Goal: Task Accomplishment & Management: Use online tool/utility

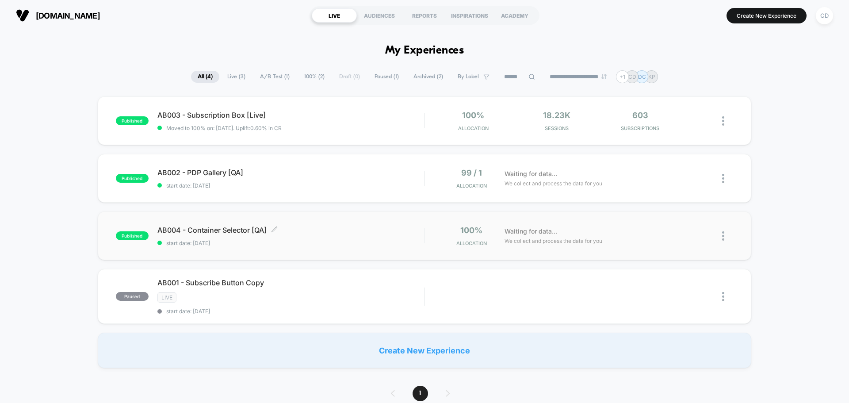
click at [238, 231] on span "AB004 - Container Selector [QA] Click to edit experience details" at bounding box center [290, 229] width 267 height 9
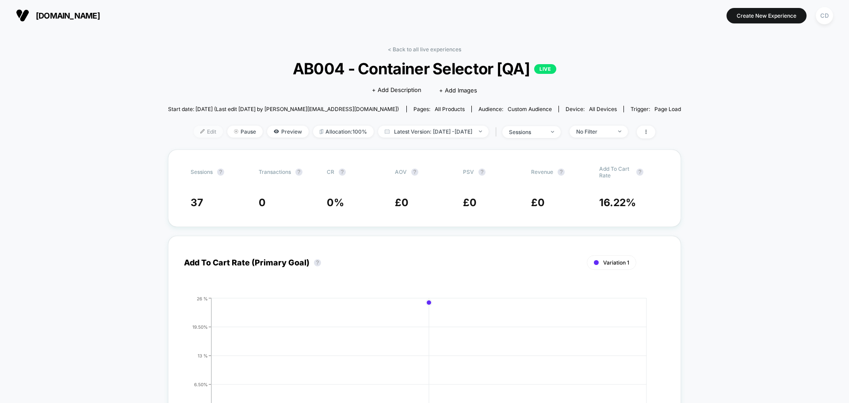
click at [194, 130] on span "Edit" at bounding box center [208, 132] width 29 height 12
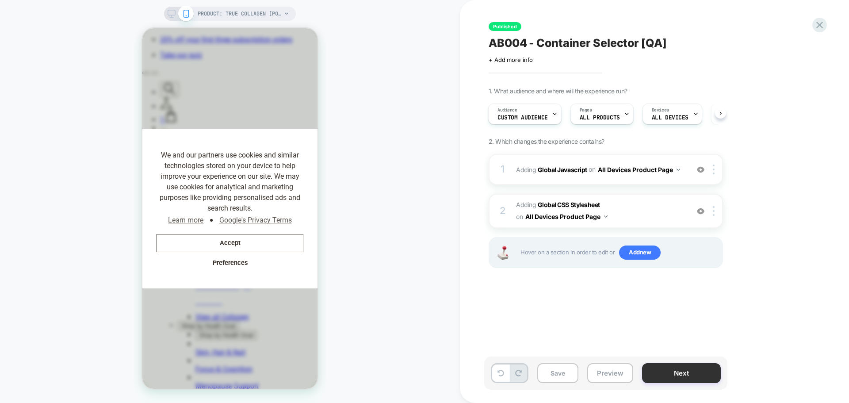
click at [694, 369] on button "Next" at bounding box center [681, 373] width 79 height 20
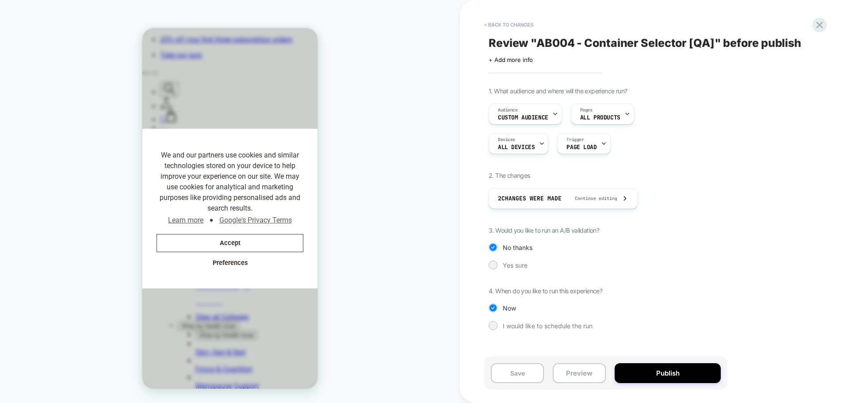
scroll to position [0, 182]
click at [492, 264] on div at bounding box center [492, 264] width 7 height 7
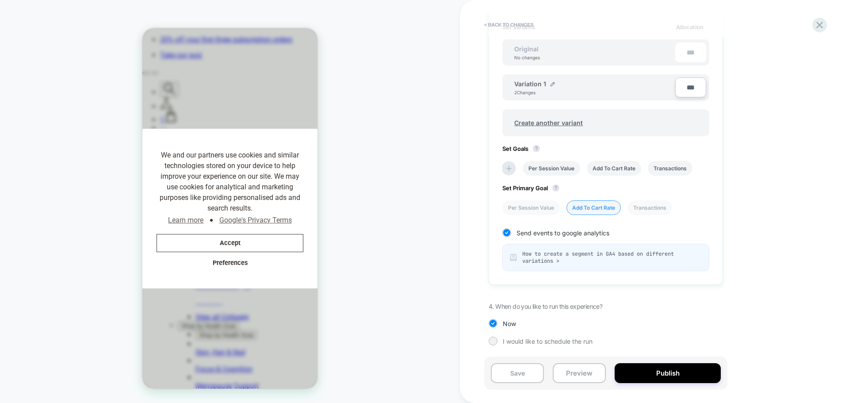
scroll to position [0, 0]
click at [557, 121] on span "Create another variant" at bounding box center [548, 122] width 86 height 21
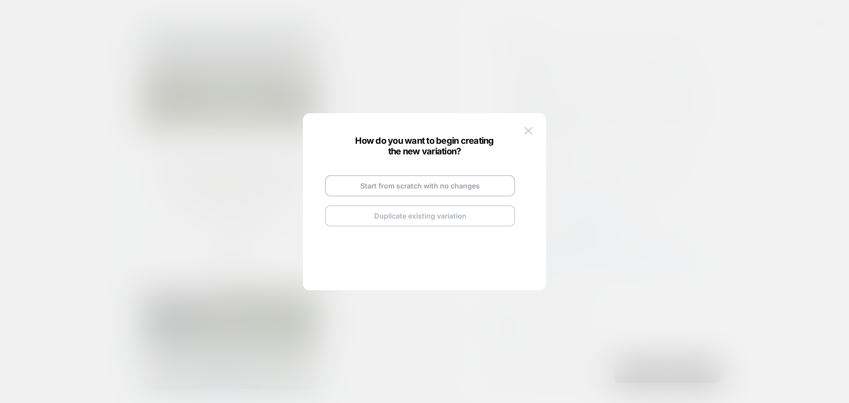
scroll to position [0, 80]
click at [471, 213] on button "Duplicate existing variation" at bounding box center [420, 215] width 190 height 21
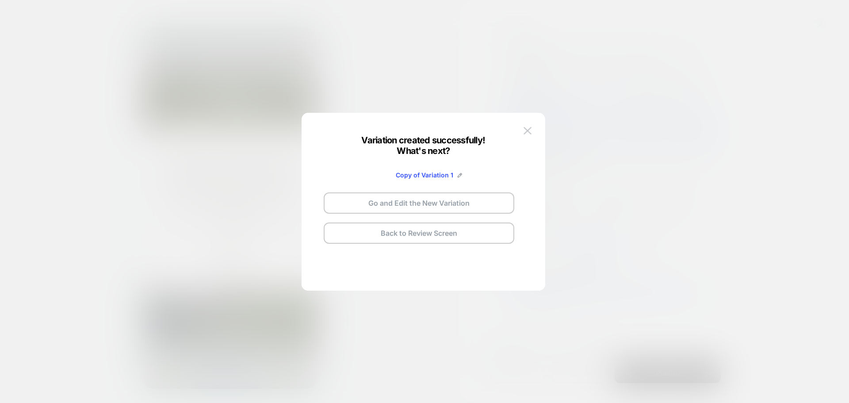
scroll to position [0, 0]
click at [450, 205] on button "Go and Edit the New Variation" at bounding box center [420, 203] width 190 height 21
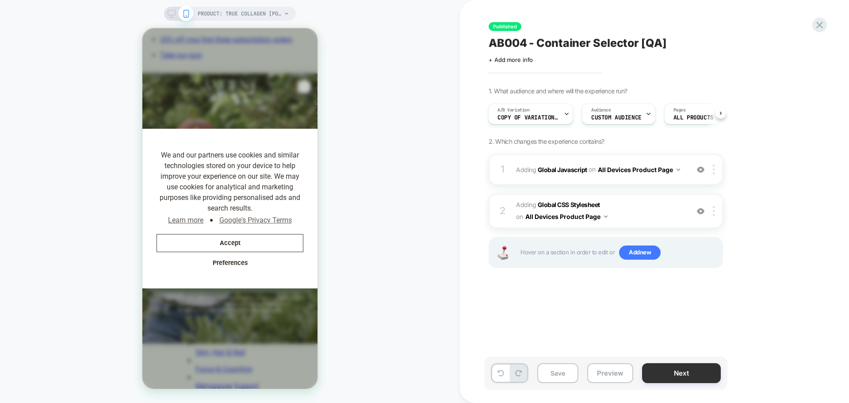
click at [688, 374] on button "Next" at bounding box center [681, 373] width 79 height 20
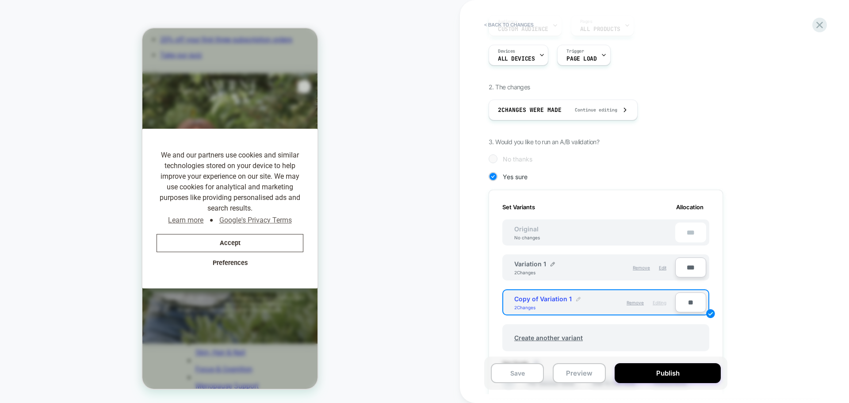
click at [577, 298] on img at bounding box center [578, 299] width 4 height 4
click at [564, 305] on input "**********" at bounding box center [546, 302] width 64 height 17
click at [573, 306] on input "**********" at bounding box center [546, 302] width 64 height 17
click at [587, 306] on img at bounding box center [587, 303] width 4 height 4
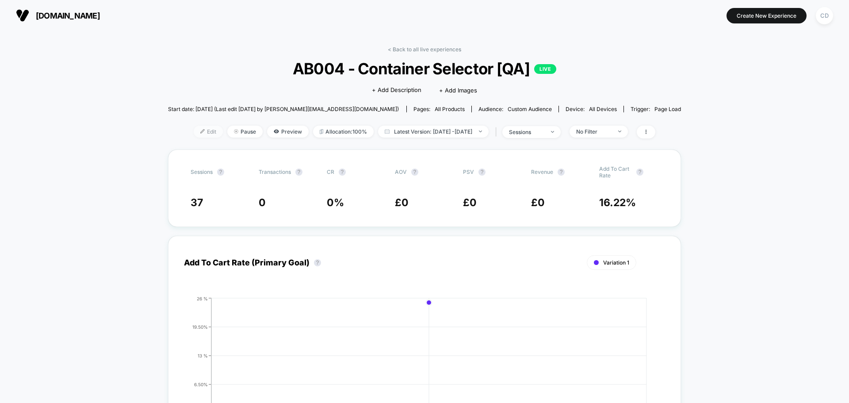
click at [198, 132] on span "Edit" at bounding box center [208, 132] width 29 height 12
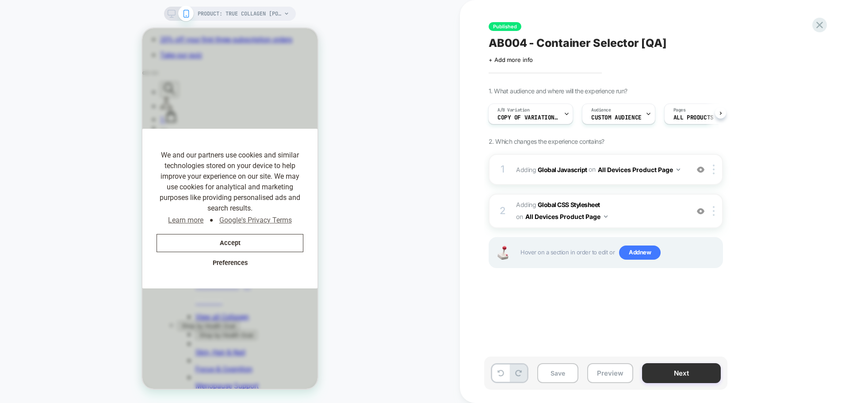
click at [673, 373] on button "Next" at bounding box center [681, 373] width 79 height 20
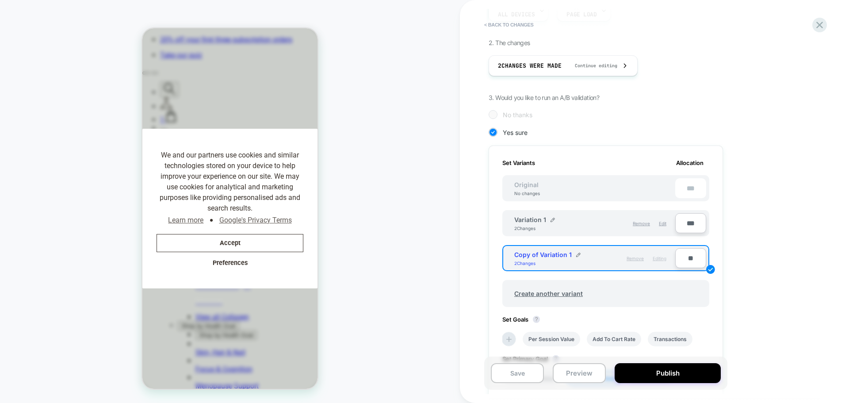
click at [636, 256] on span "Remove" at bounding box center [635, 258] width 17 height 5
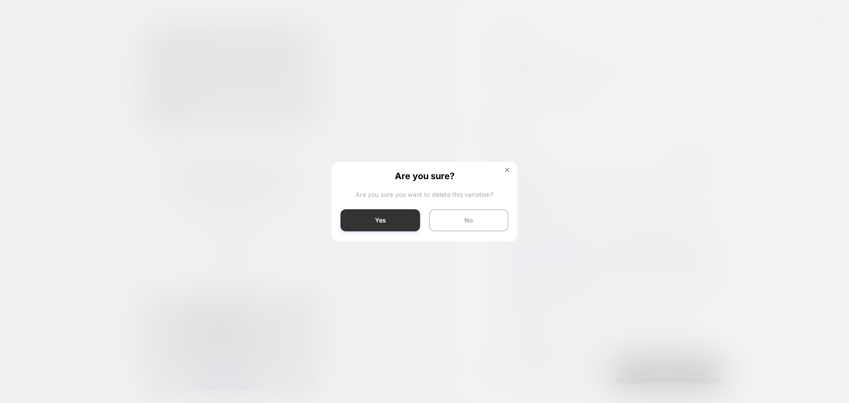
click at [409, 223] on button "Yes" at bounding box center [380, 220] width 80 height 22
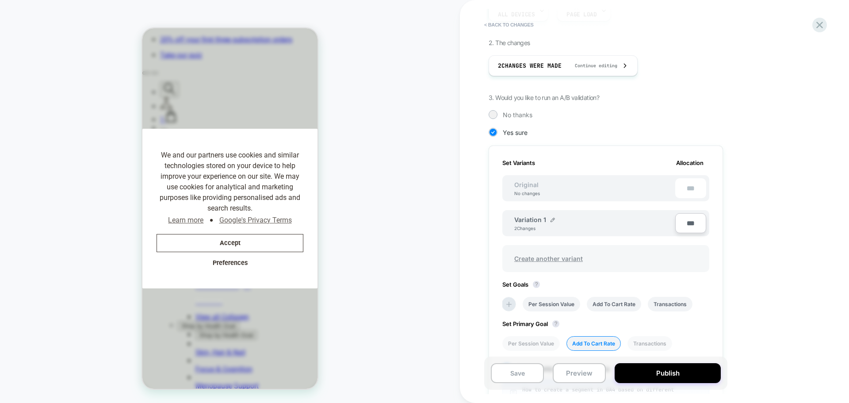
click at [550, 257] on span "Create another variant" at bounding box center [548, 258] width 86 height 21
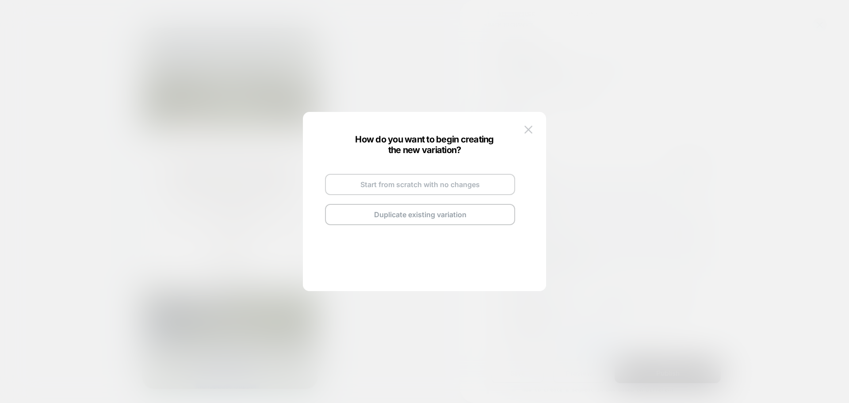
click at [432, 186] on button "Start from scratch with no changes" at bounding box center [420, 184] width 190 height 21
click at [437, 200] on button "Go and Edit the New Variation" at bounding box center [420, 201] width 190 height 21
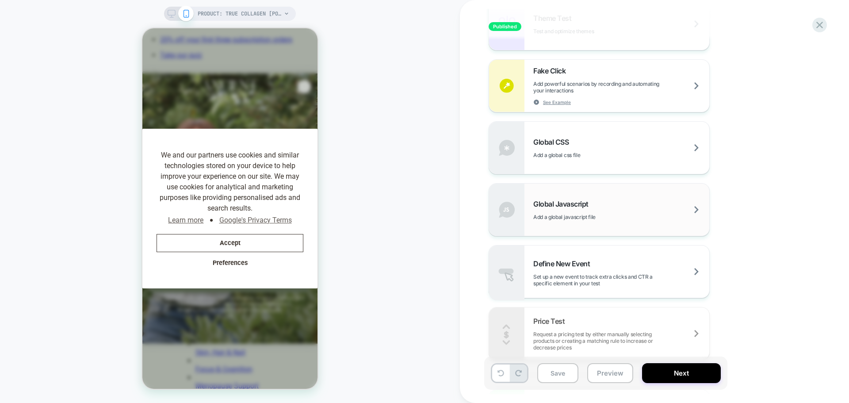
click at [572, 204] on span "Global Javascript" at bounding box center [563, 203] width 60 height 9
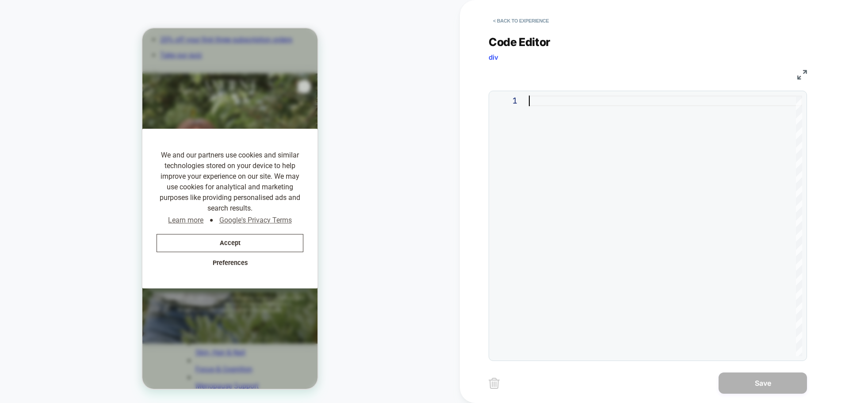
click at [583, 124] on div at bounding box center [665, 226] width 273 height 260
type textarea "**********"
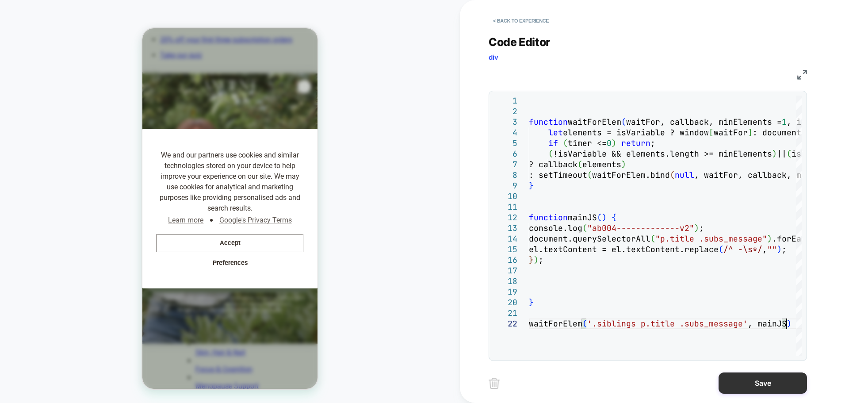
click at [758, 379] on button "Save" at bounding box center [763, 382] width 88 height 21
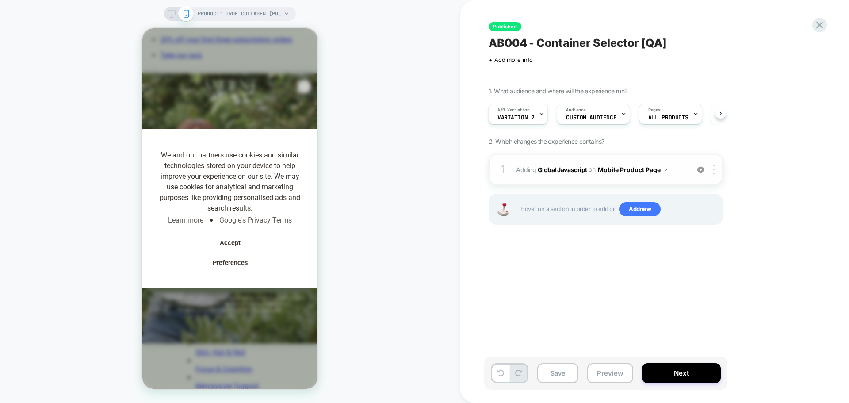
click at [665, 170] on img at bounding box center [666, 169] width 4 height 2
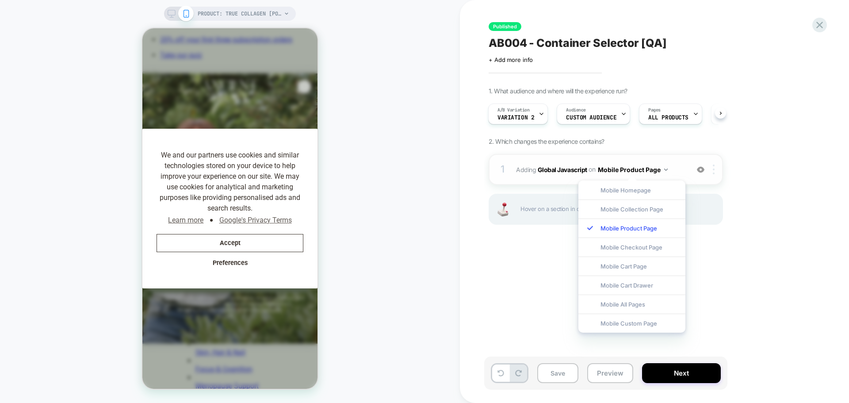
click at [713, 170] on img at bounding box center [714, 169] width 2 height 10
click at [779, 155] on div "1. What audience and where will the experience run? A/B Variation Variation 2 A…" at bounding box center [650, 167] width 323 height 160
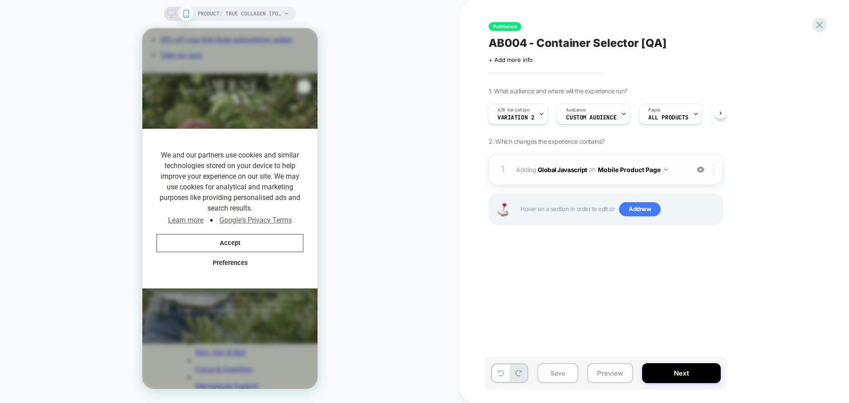
click at [712, 170] on div at bounding box center [715, 169] width 15 height 10
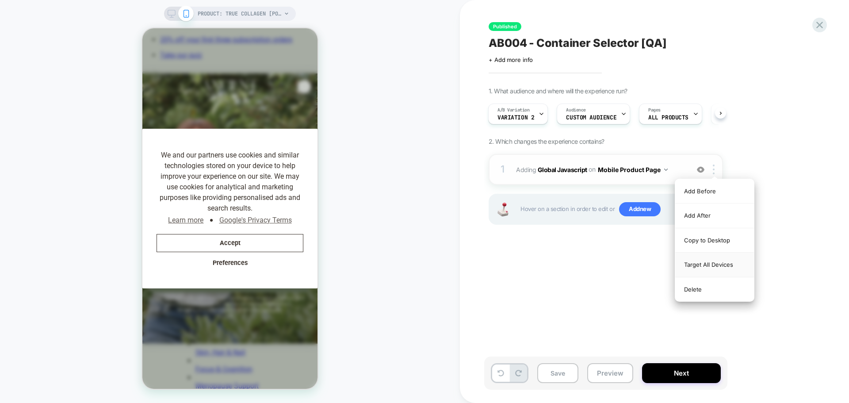
click at [719, 265] on div "Target All Devices" at bounding box center [714, 264] width 79 height 24
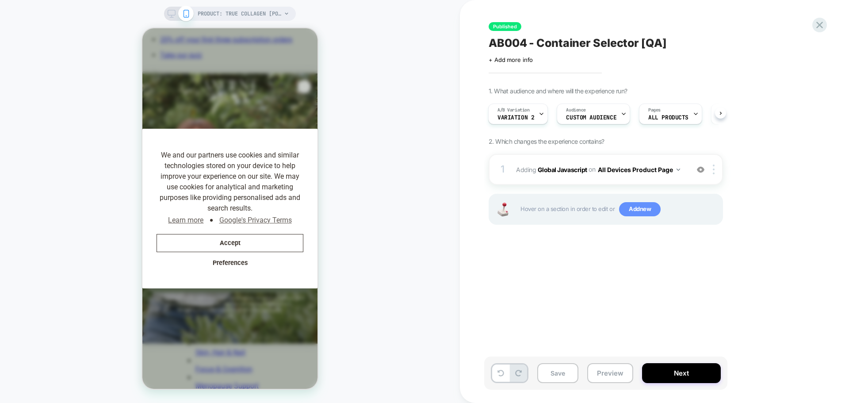
click at [636, 206] on span "Add new" at bounding box center [640, 209] width 42 height 14
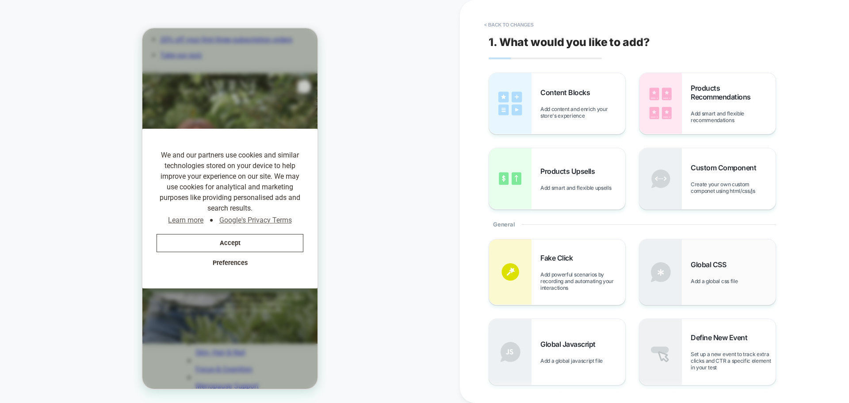
click at [696, 262] on span "Global CSS" at bounding box center [711, 264] width 40 height 9
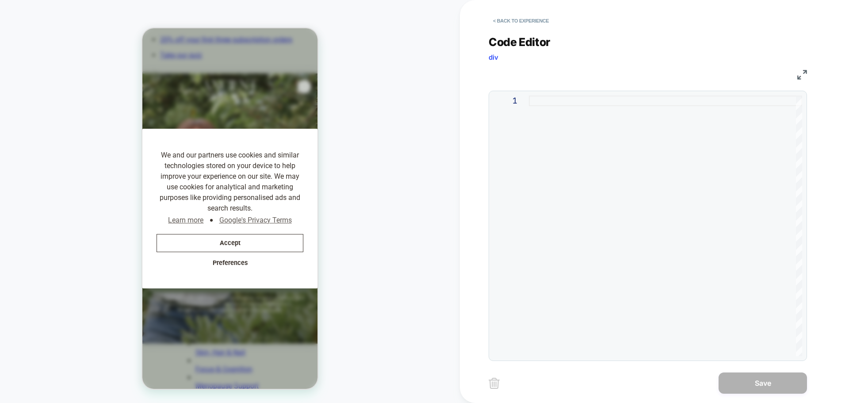
click at [607, 168] on div at bounding box center [665, 226] width 273 height 260
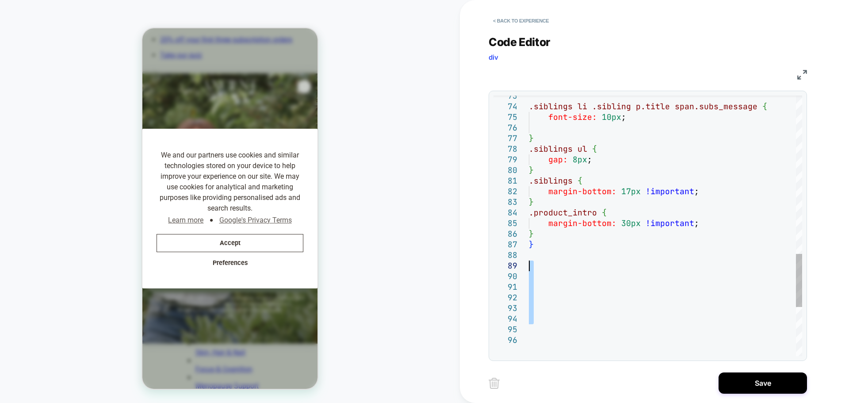
drag, startPoint x: 548, startPoint y: 326, endPoint x: 530, endPoint y: 261, distance: 67.8
type textarea "**********"
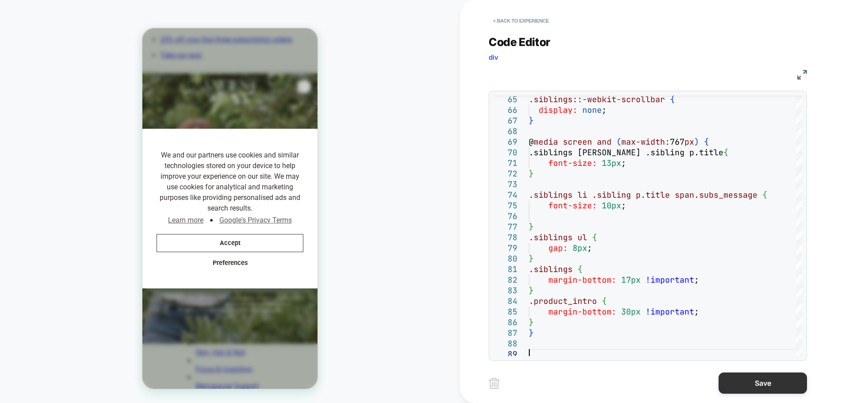
click at [766, 380] on button "Save" at bounding box center [763, 382] width 88 height 21
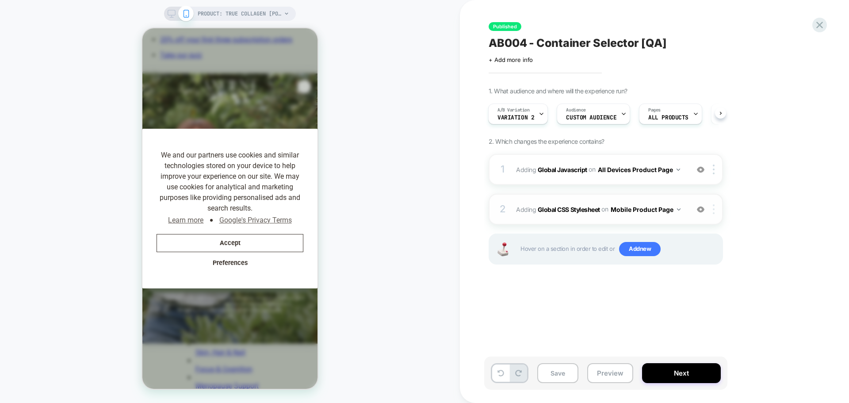
click at [713, 210] on img at bounding box center [714, 209] width 2 height 10
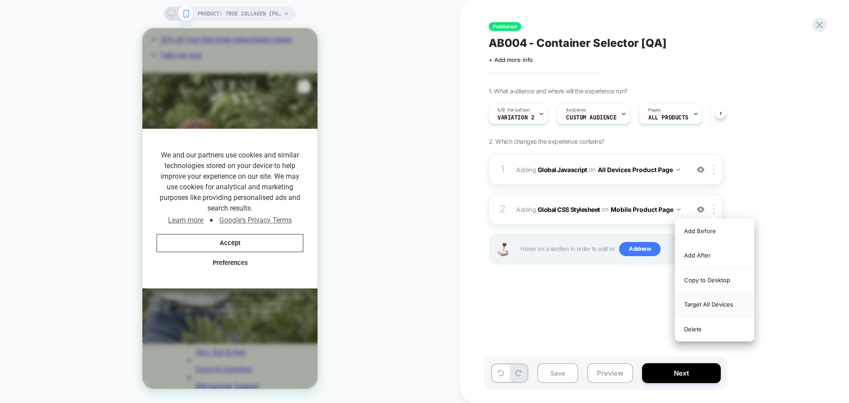
click at [717, 302] on div "Target All Devices" at bounding box center [714, 304] width 79 height 24
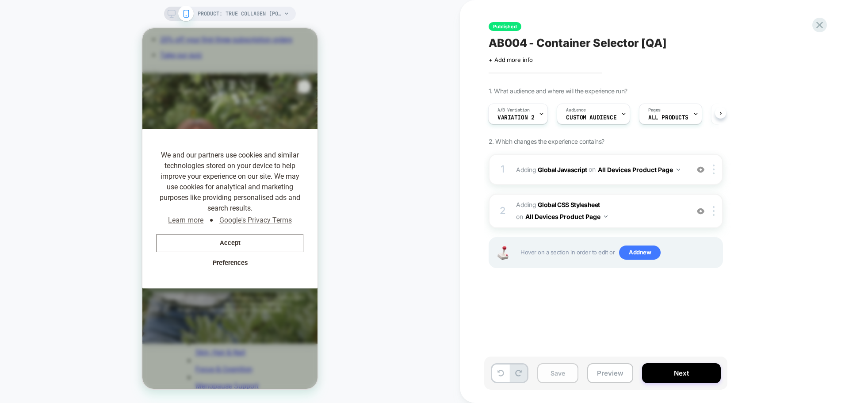
click at [561, 375] on button "Save" at bounding box center [557, 373] width 41 height 20
click at [690, 367] on button "Next" at bounding box center [681, 373] width 79 height 20
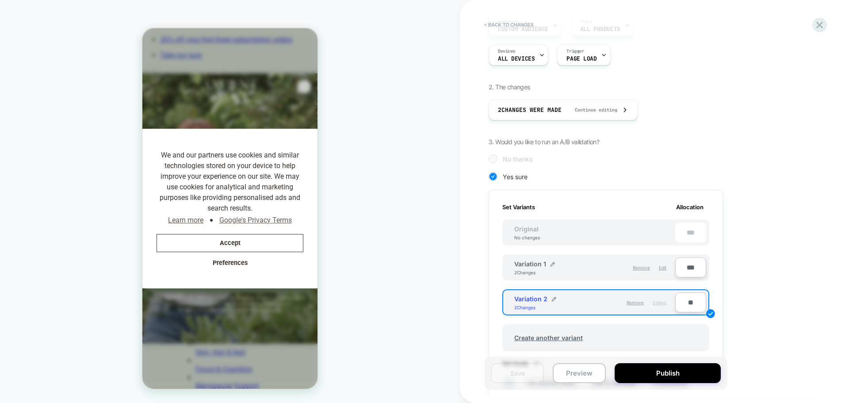
click at [688, 303] on input "**" at bounding box center [690, 302] width 31 height 20
type input "**"
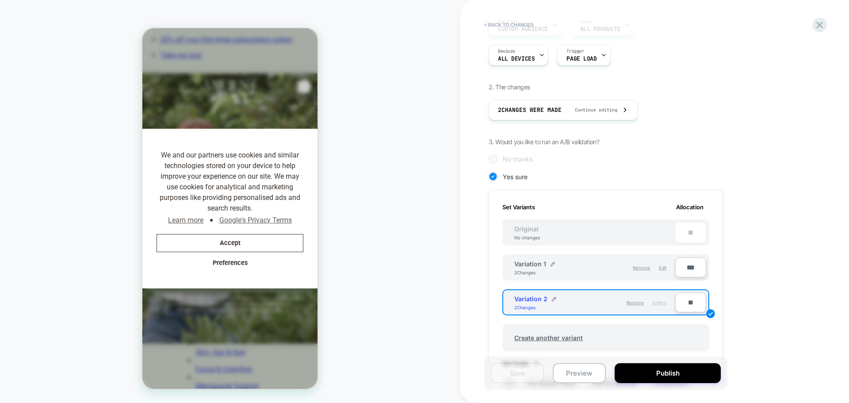
type input "***"
type input "**"
type input "***"
type input "**"
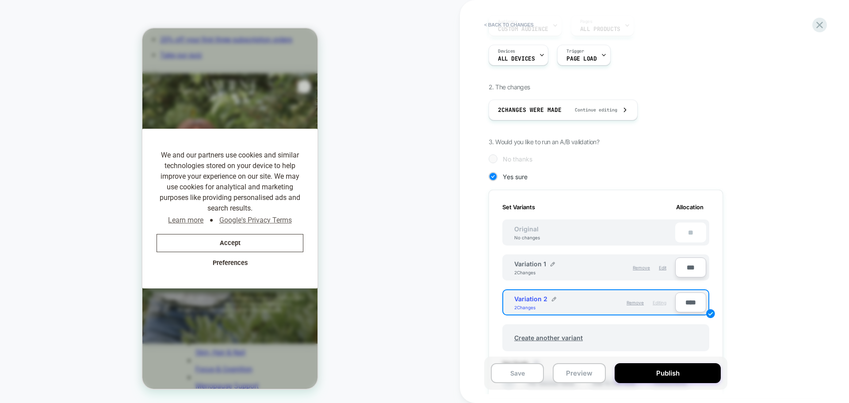
type input "****"
click at [686, 265] on input "***" at bounding box center [690, 267] width 31 height 20
click at [691, 268] on input "***" at bounding box center [690, 267] width 31 height 20
type input "**"
click at [745, 255] on div "1. What audience and where will the experience run? Audience Custom Audience Pa…" at bounding box center [650, 286] width 323 height 575
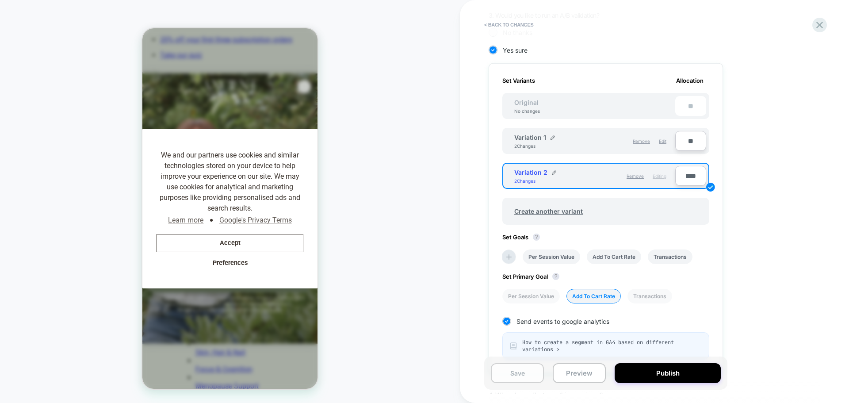
click at [526, 369] on button "Save" at bounding box center [517, 373] width 53 height 20
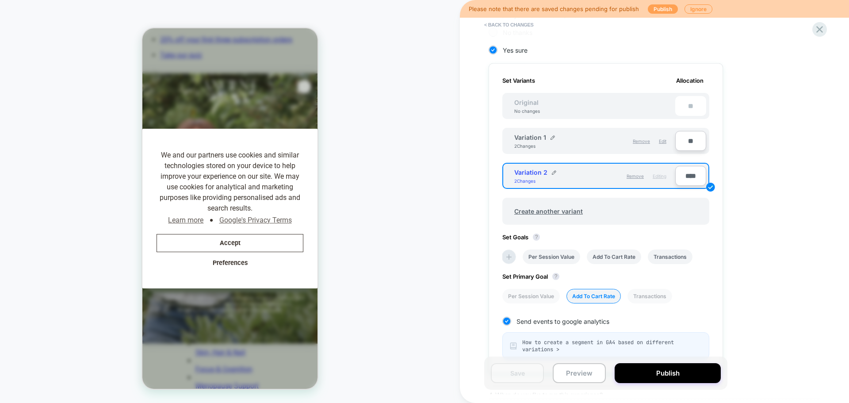
click at [658, 8] on button "Publish" at bounding box center [663, 8] width 30 height 9
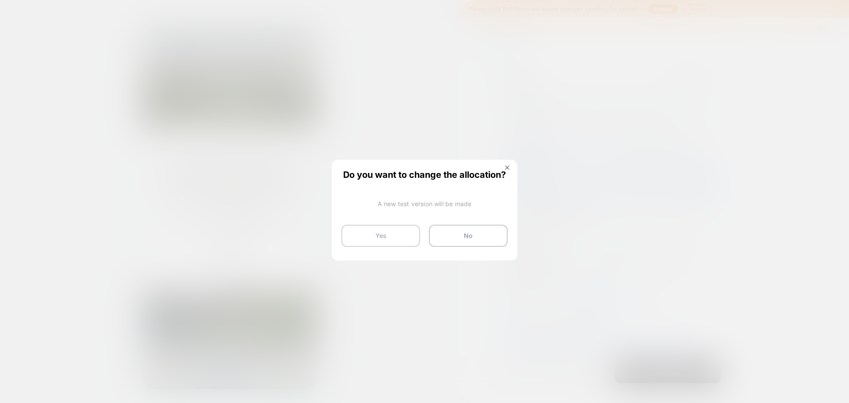
click at [397, 237] on button "Yes" at bounding box center [380, 236] width 79 height 22
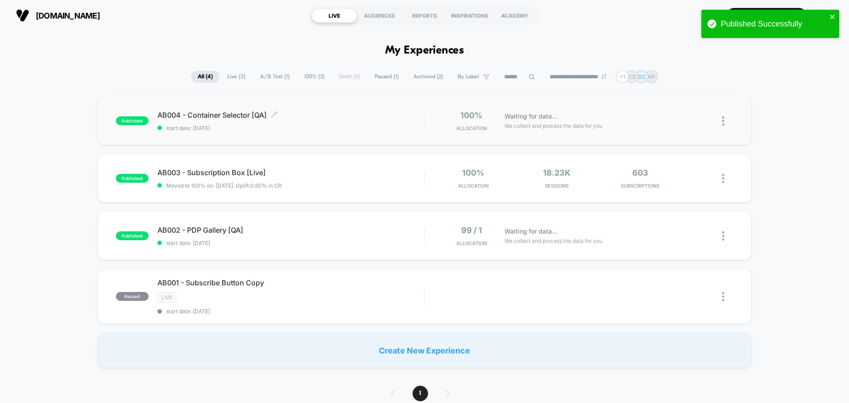
click at [234, 115] on span "AB004 - Container Selector [QA] Click to edit experience details" at bounding box center [290, 115] width 267 height 9
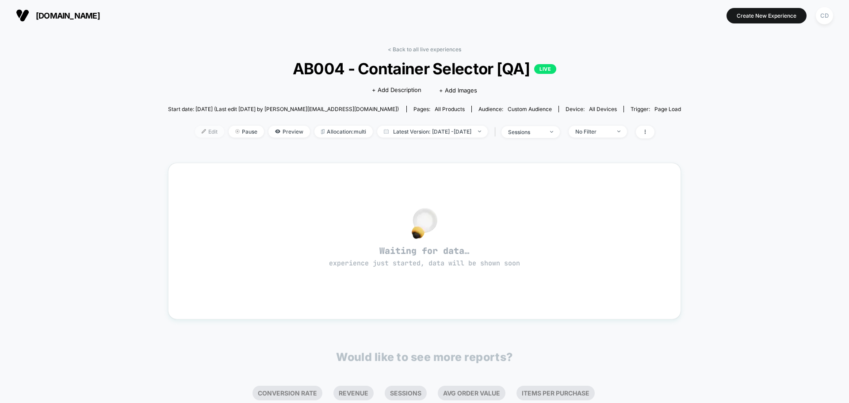
click at [195, 130] on span "Edit" at bounding box center [209, 132] width 29 height 12
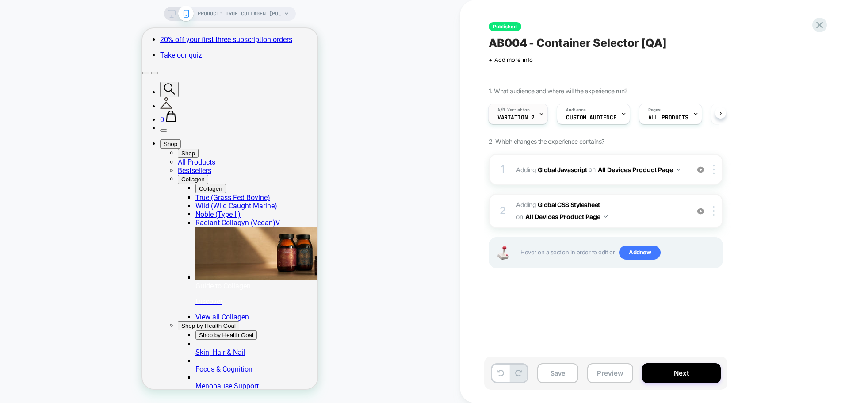
click at [540, 115] on icon at bounding box center [542, 114] width 6 height 6
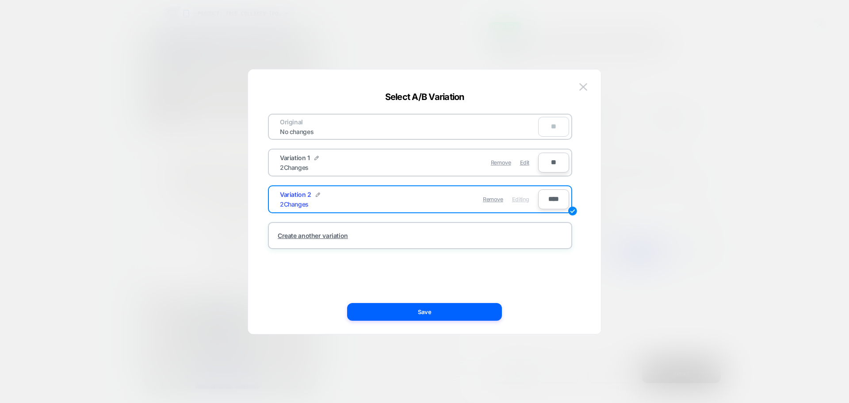
click at [524, 282] on div "Original No changes ** Variation 1 2 Changes Remove Edit ** Variation 2 2 Chang…" at bounding box center [420, 201] width 326 height 229
click at [585, 89] on img at bounding box center [583, 87] width 8 height 8
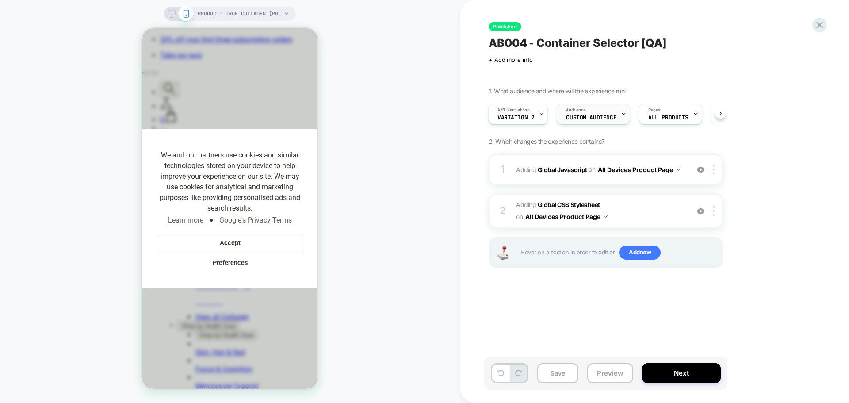
click at [618, 111] on div "Audience Custom Audience" at bounding box center [591, 114] width 68 height 20
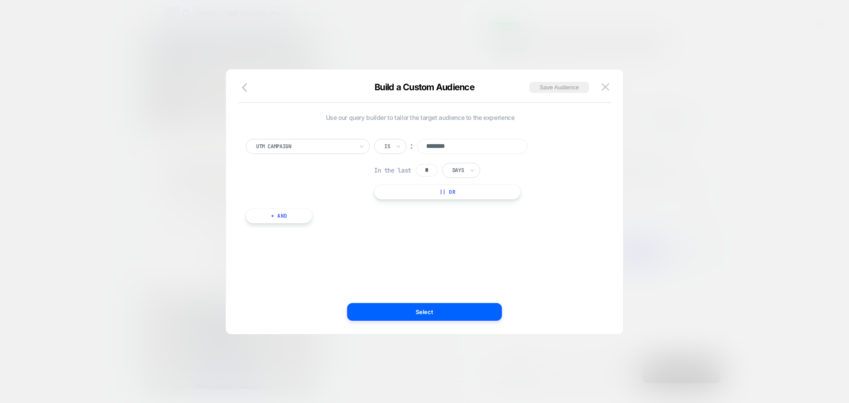
drag, startPoint x: 471, startPoint y: 145, endPoint x: 450, endPoint y: 145, distance: 21.2
click at [470, 145] on input "********" at bounding box center [472, 146] width 111 height 15
drag, startPoint x: 450, startPoint y: 145, endPoint x: 425, endPoint y: 145, distance: 24.8
click at [425, 145] on input "********" at bounding box center [472, 146] width 111 height 15
click at [605, 86] on img at bounding box center [605, 87] width 8 height 8
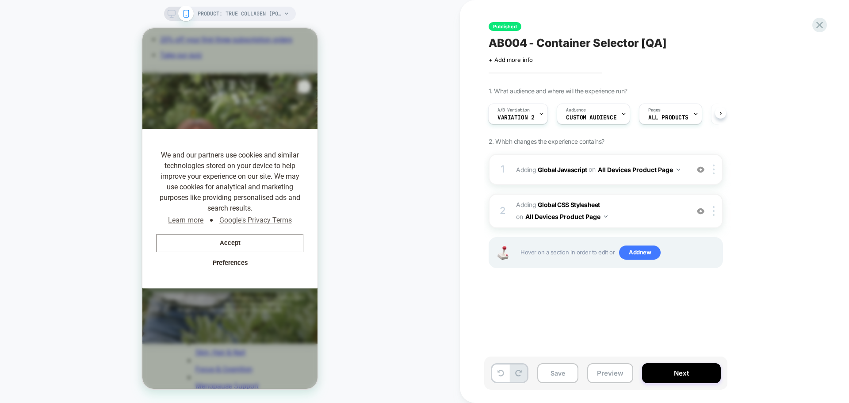
scroll to position [0, 182]
drag, startPoint x: 848, startPoint y: 3, endPoint x: 413, endPoint y: 86, distance: 443.4
click at [413, 86] on div "PRODUCT: True Collagen [pouch] PRODUCT: True Collagen [pouch]" at bounding box center [230, 201] width 460 height 385
click at [260, 245] on button "Accept" at bounding box center [230, 243] width 147 height 18
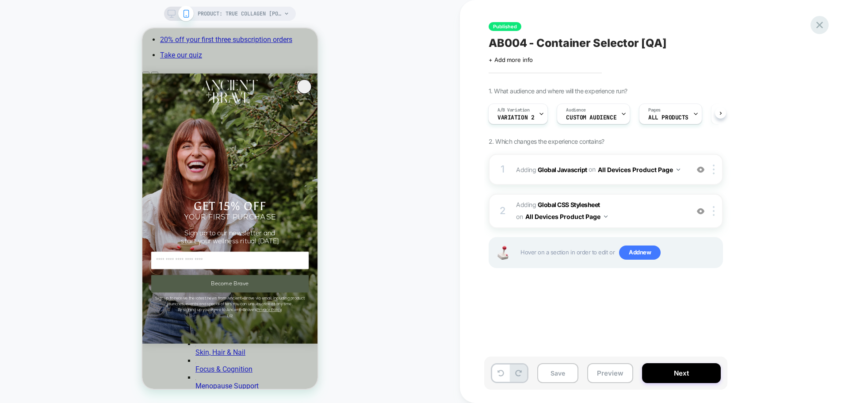
click at [817, 24] on icon at bounding box center [820, 25] width 12 height 12
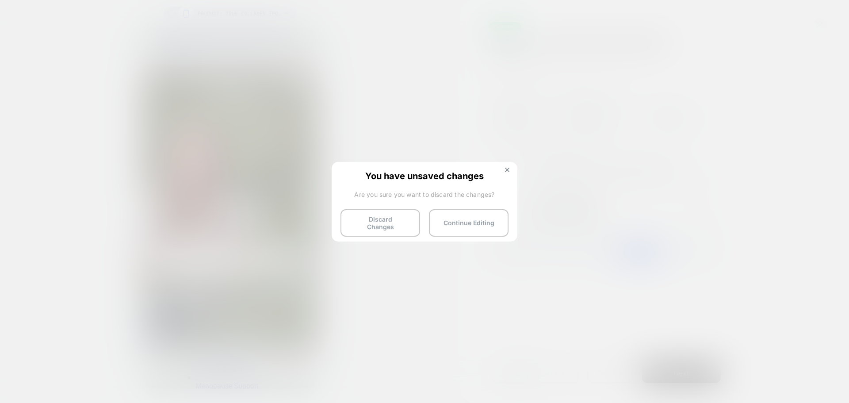
scroll to position [0, 182]
click at [506, 168] on img at bounding box center [507, 170] width 4 height 4
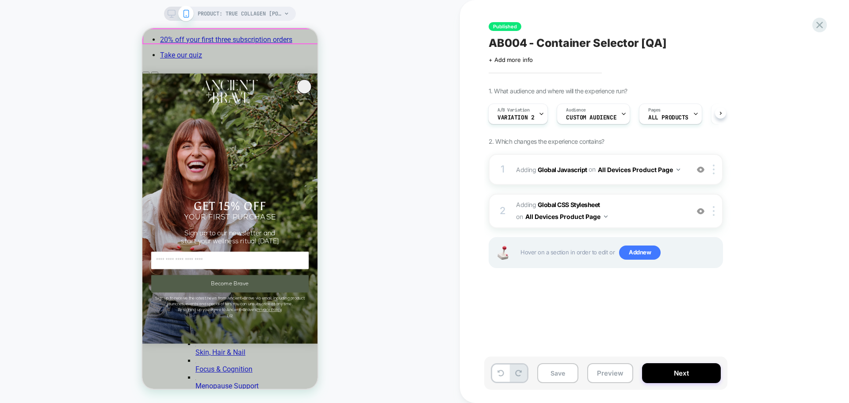
scroll to position [0, 336]
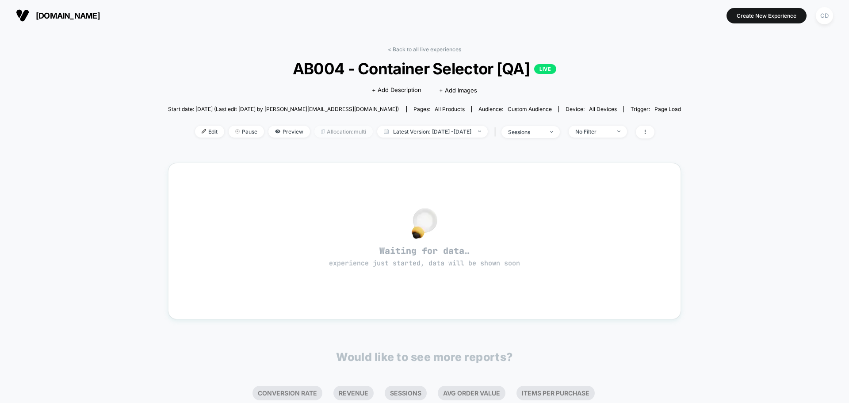
click at [340, 134] on span "Allocation: multi" at bounding box center [343, 132] width 58 height 12
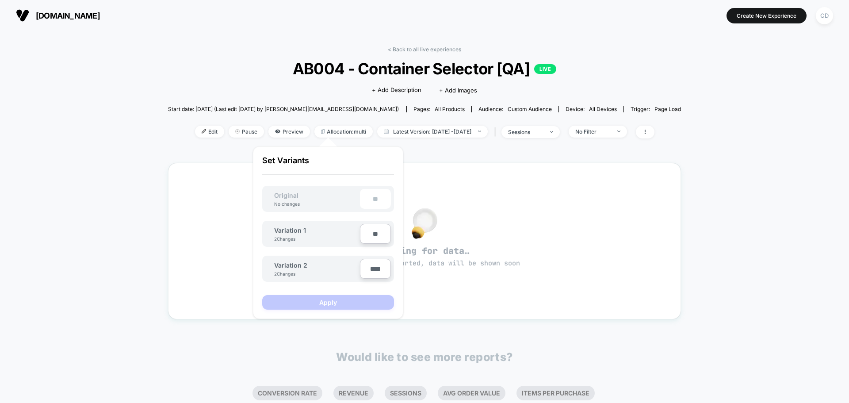
click at [779, 141] on div "< Back to all live experiences AB004 - Container Selector [QA] LIVE Click to ed…" at bounding box center [424, 278] width 849 height 494
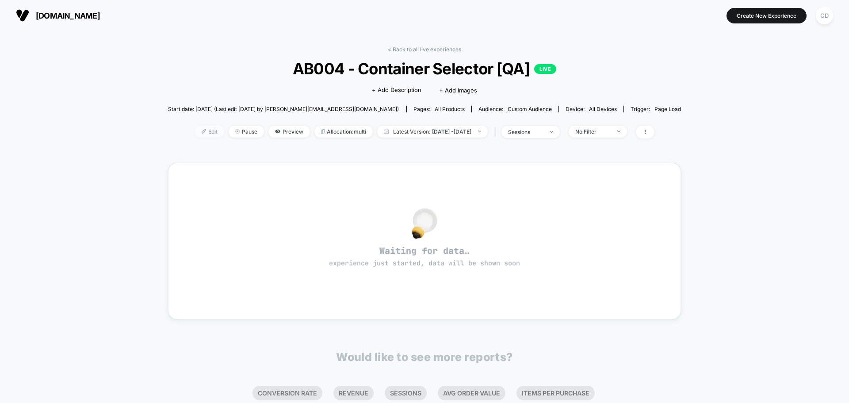
click at [198, 133] on span "Edit" at bounding box center [209, 132] width 29 height 12
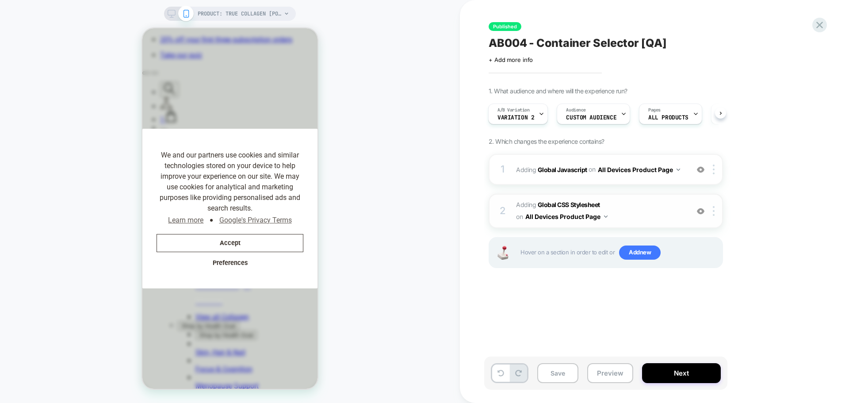
scroll to position [0, 336]
click at [570, 203] on b "Global CSS Stylesheet" at bounding box center [569, 205] width 62 height 8
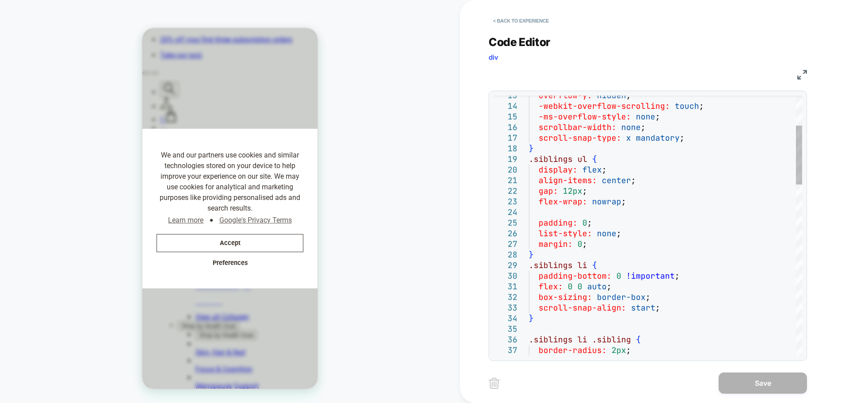
scroll to position [0, 0]
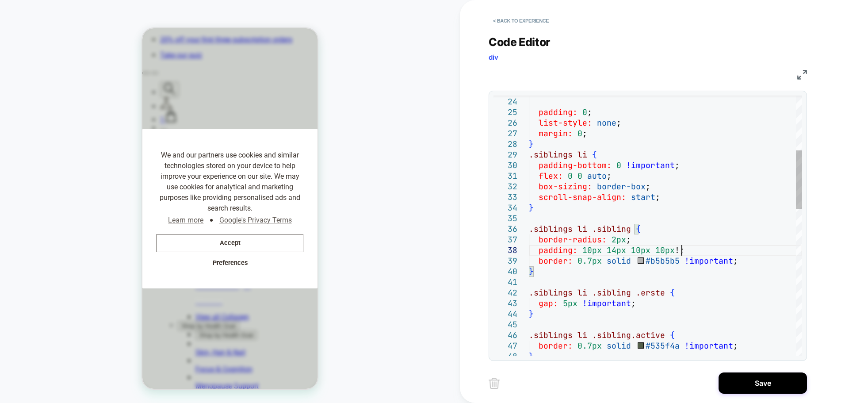
scroll to position [74, 153]
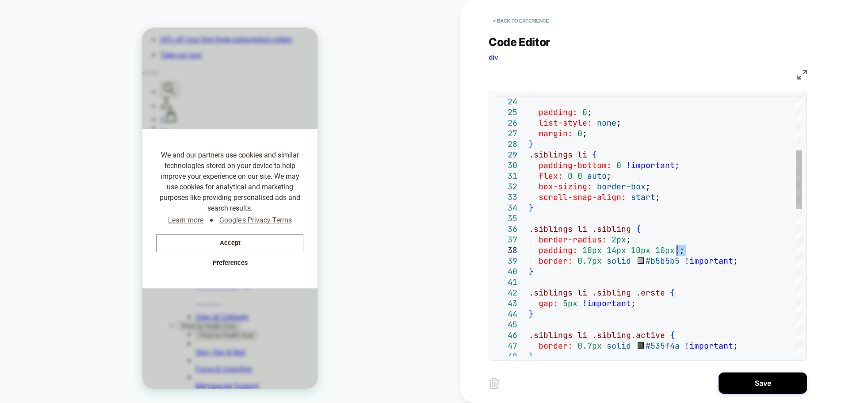
type textarea "**********"
click at [758, 377] on button "Save" at bounding box center [763, 382] width 88 height 21
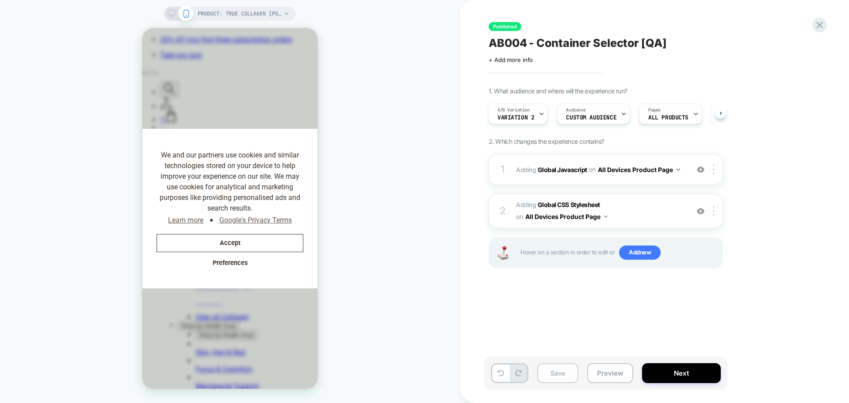
click at [566, 373] on button "Save" at bounding box center [557, 373] width 41 height 20
click at [675, 373] on button "Next" at bounding box center [681, 373] width 79 height 20
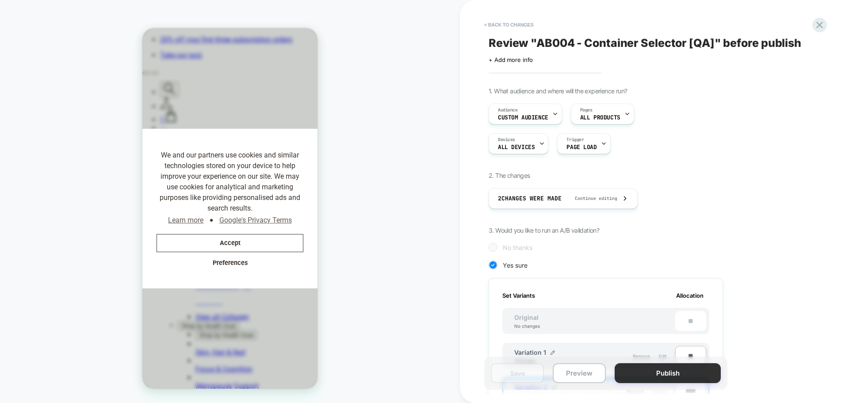
click at [651, 373] on button "Publish" at bounding box center [668, 373] width 106 height 20
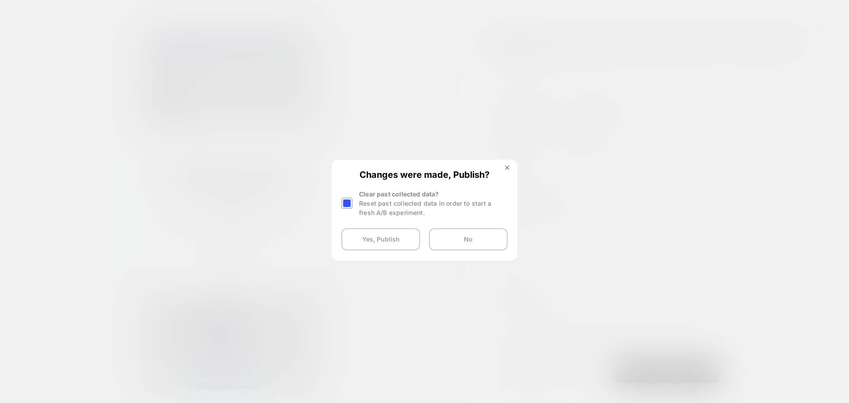
click at [346, 203] on div at bounding box center [346, 203] width 11 height 11
click at [384, 241] on button "Yes, Publish" at bounding box center [380, 239] width 79 height 22
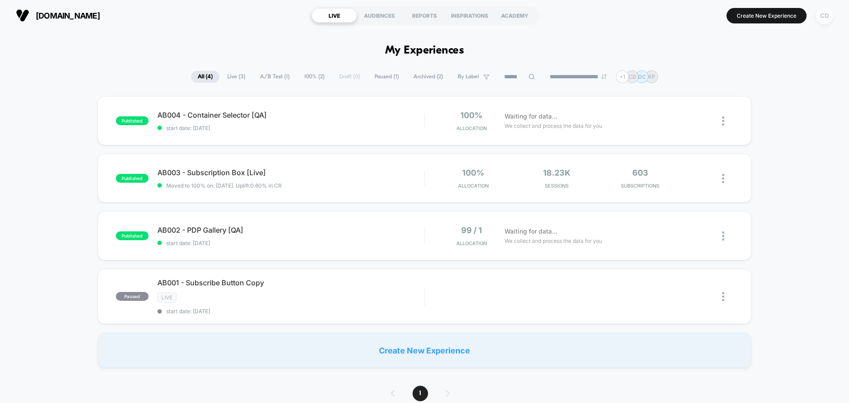
click at [825, 15] on div "CD" at bounding box center [824, 15] width 17 height 17
click at [823, 16] on div "CD" at bounding box center [824, 15] width 17 height 17
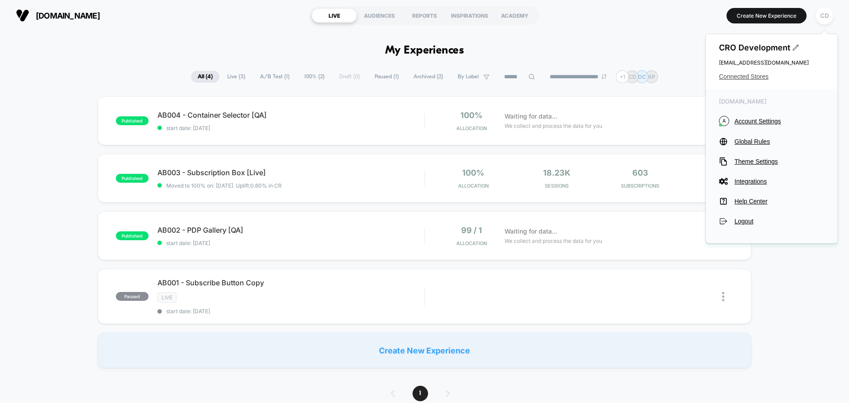
click at [745, 74] on span "Connected Stores" at bounding box center [771, 76] width 105 height 7
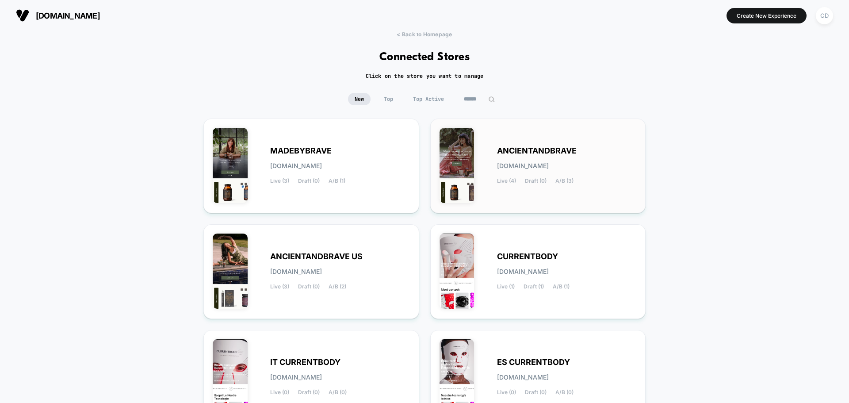
click at [543, 161] on div "ANCIENTANDBRAVE [DOMAIN_NAME] Live (4) Draft (0) A/B (3)" at bounding box center [567, 166] width 140 height 36
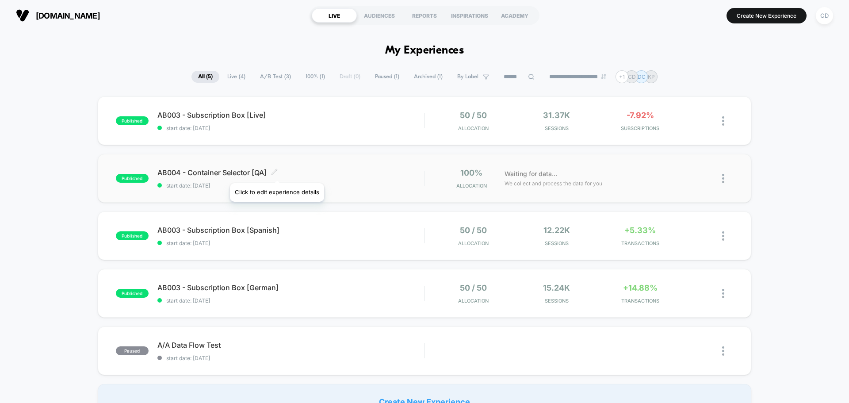
click at [276, 172] on icon at bounding box center [273, 171] width 5 height 5
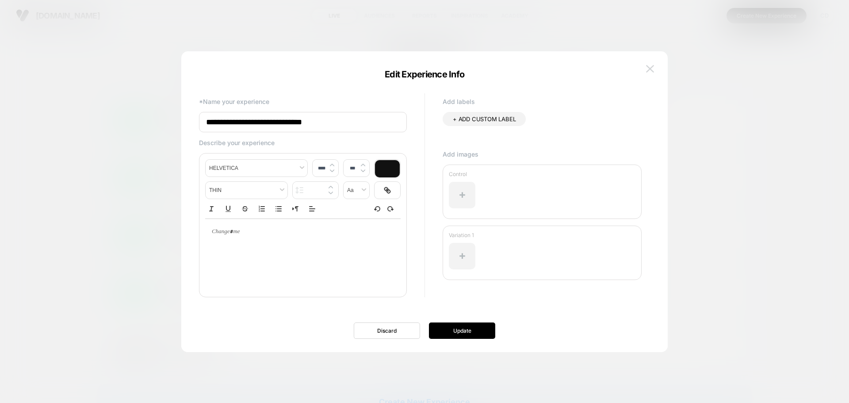
click at [653, 65] on img at bounding box center [650, 69] width 8 height 8
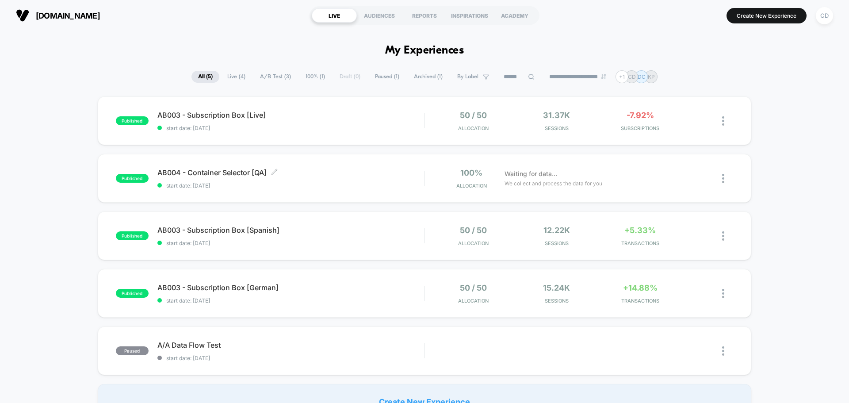
click at [191, 173] on span "AB004 - Container Selector [QA] Click to edit experience details" at bounding box center [290, 172] width 267 height 9
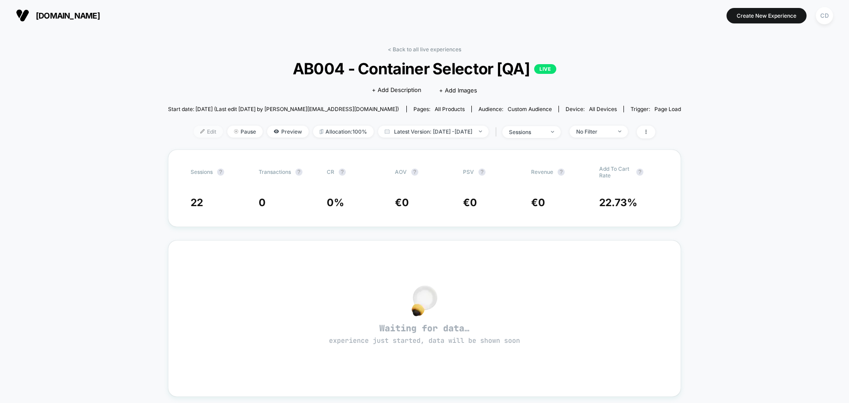
click at [194, 131] on span "Edit" at bounding box center [208, 132] width 29 height 12
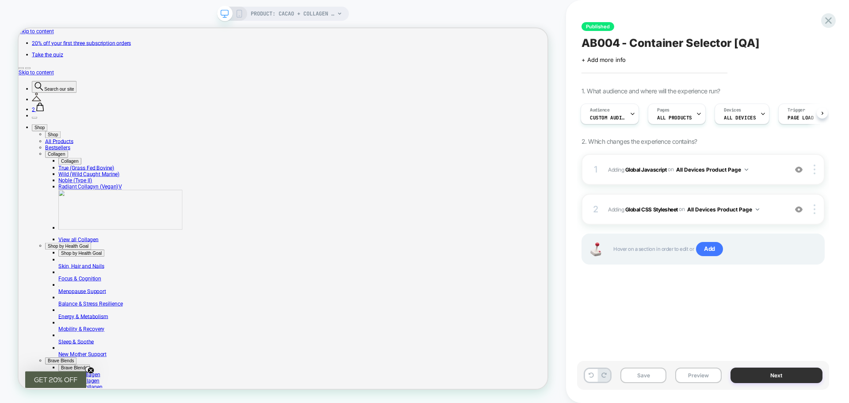
click at [758, 372] on button "Next" at bounding box center [776, 374] width 92 height 15
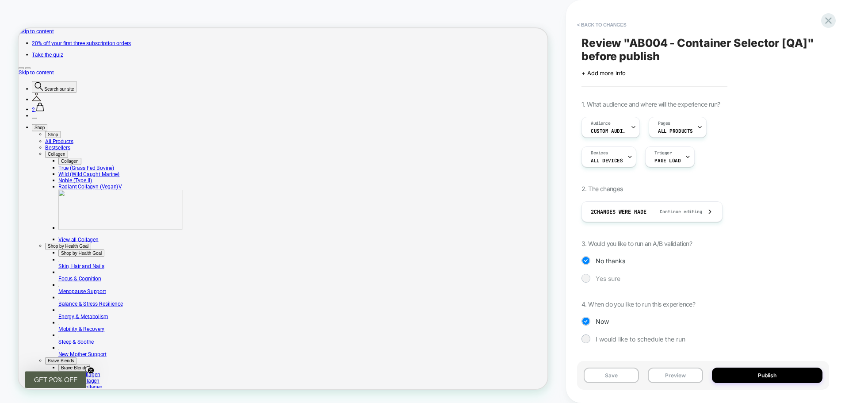
click at [588, 276] on div at bounding box center [585, 278] width 7 height 7
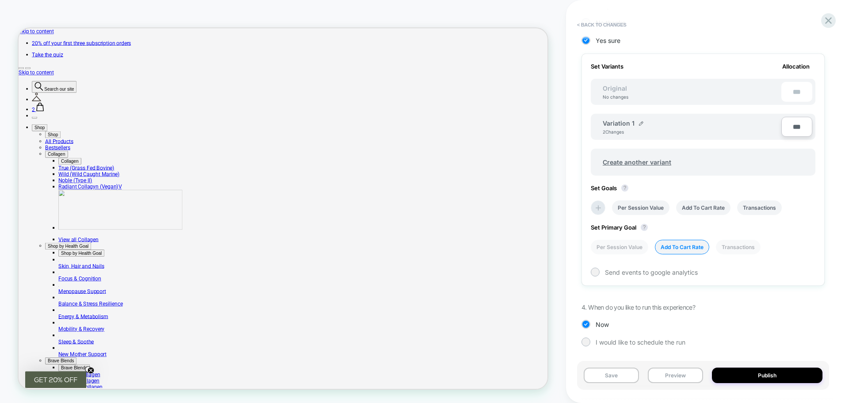
scroll to position [239, 0]
click at [651, 160] on span "Create another variant" at bounding box center [637, 161] width 86 height 21
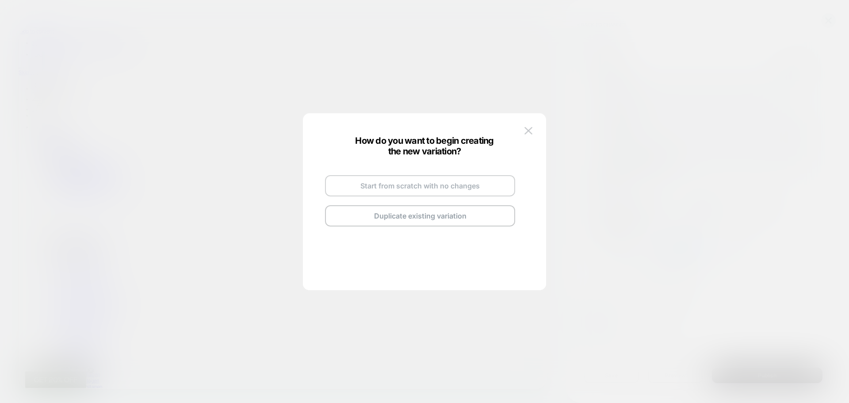
click at [428, 183] on button "Start from scratch with no changes" at bounding box center [420, 185] width 190 height 21
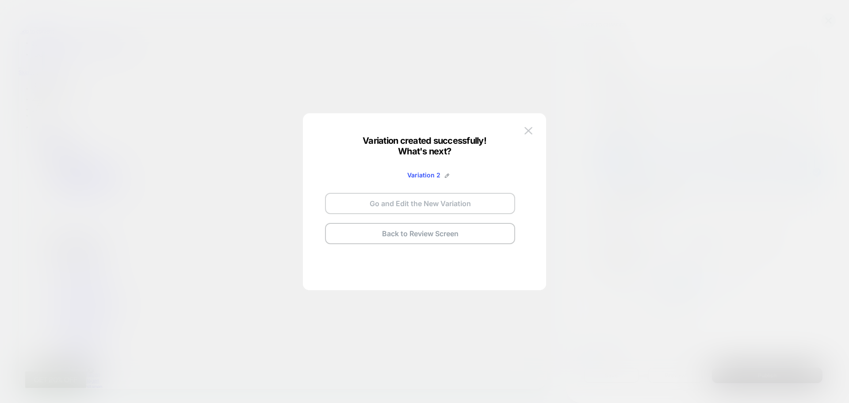
click at [428, 203] on button "Go and Edit the New Variation" at bounding box center [420, 203] width 190 height 21
drag, startPoint x: 447, startPoint y: 231, endPoint x: 564, endPoint y: 260, distance: 121.2
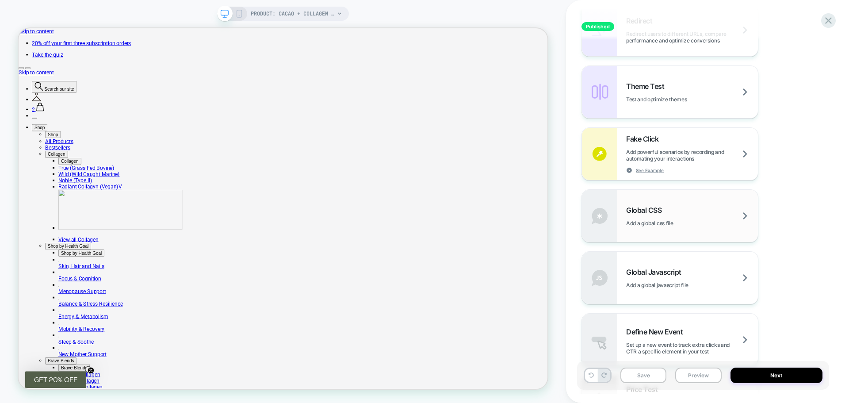
scroll to position [442, 0]
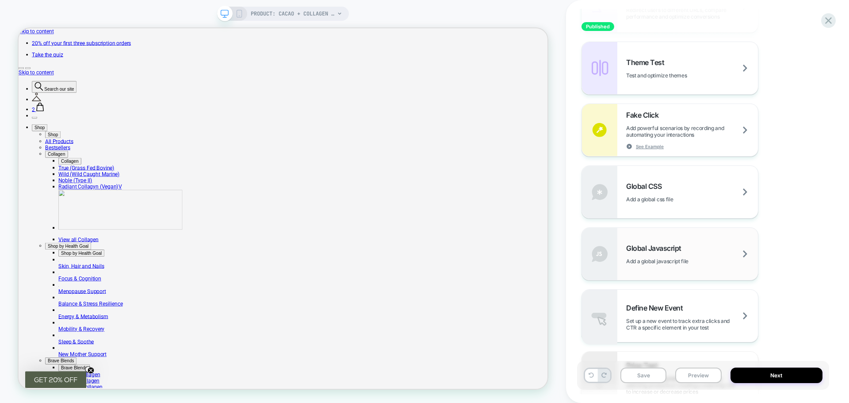
click at [667, 249] on span "Global Javascript" at bounding box center [656, 248] width 60 height 9
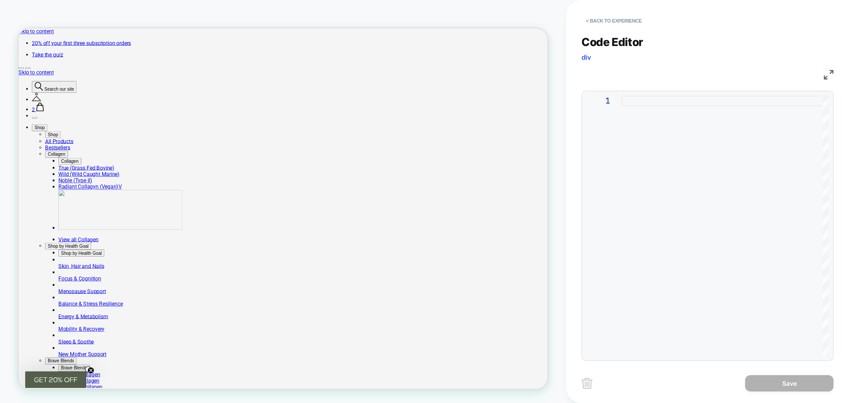
click at [654, 140] on div at bounding box center [725, 226] width 207 height 260
type textarea "**********"
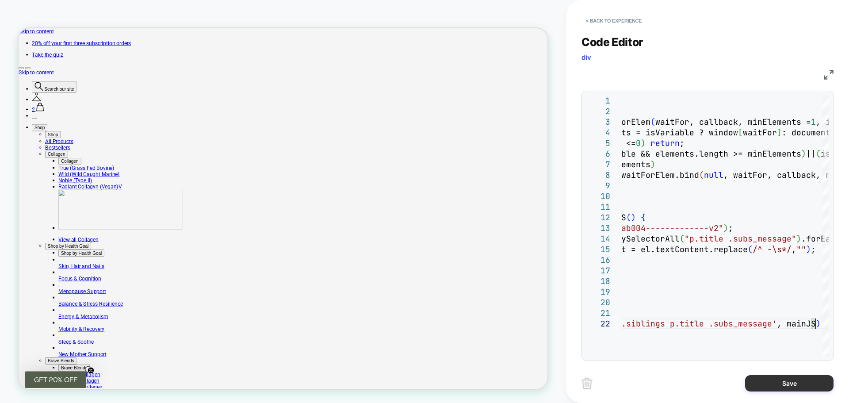
click at [789, 378] on button "Save" at bounding box center [789, 383] width 88 height 16
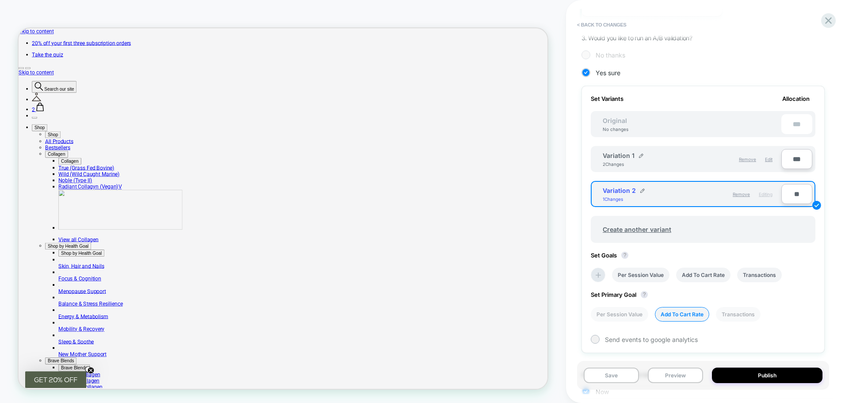
scroll to position [221, 0]
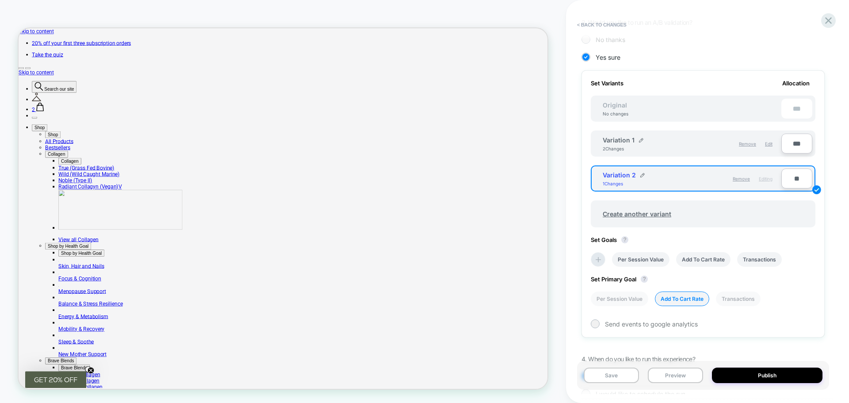
click at [766, 192] on div "Create another variant" at bounding box center [703, 209] width 225 height 36
click at [615, 179] on div "Variation 2 1 Changes" at bounding box center [647, 178] width 89 height 15
click at [621, 378] on button "Save" at bounding box center [611, 374] width 55 height 15
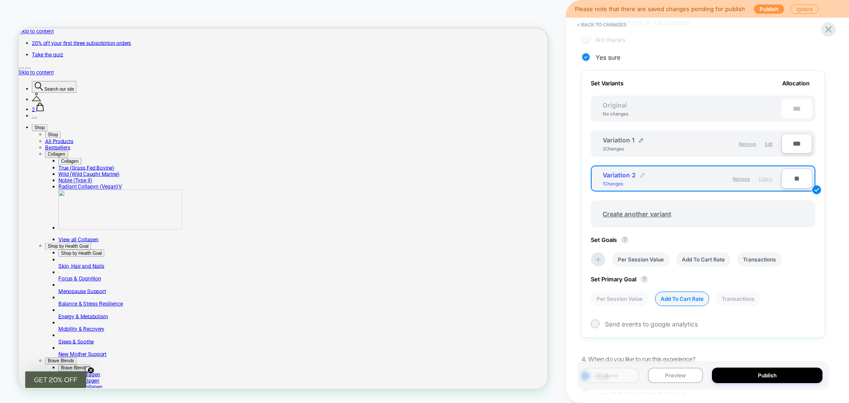
click at [642, 174] on img at bounding box center [642, 175] width 4 height 4
click at [676, 179] on img at bounding box center [675, 179] width 4 height 4
click at [818, 189] on img at bounding box center [816, 189] width 9 height 9
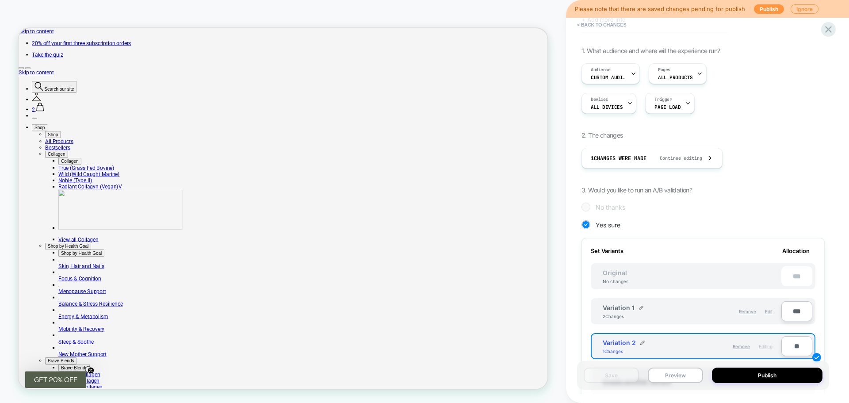
scroll to position [0, 0]
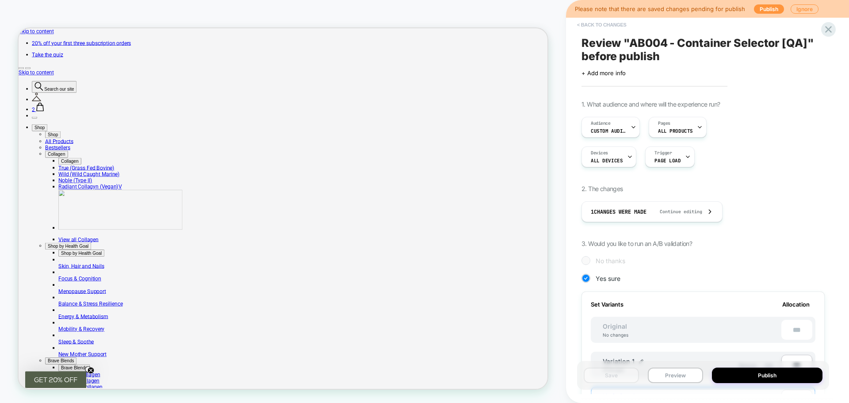
click at [608, 24] on button "< Back to changes" at bounding box center [602, 25] width 58 height 14
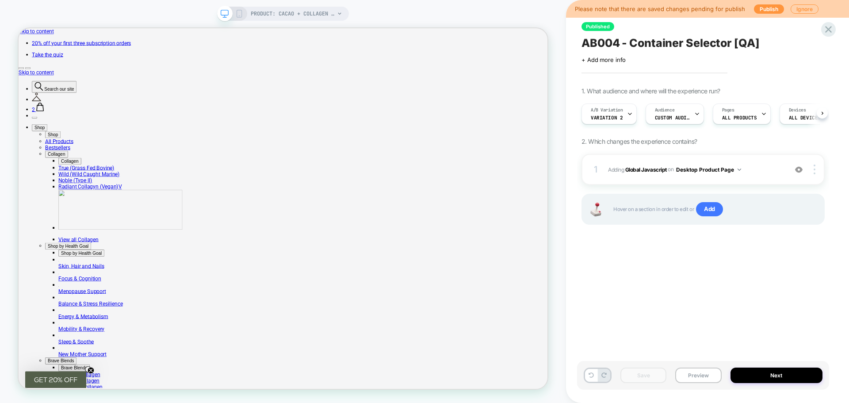
scroll to position [0, 0]
click at [814, 170] on img at bounding box center [815, 169] width 2 height 10
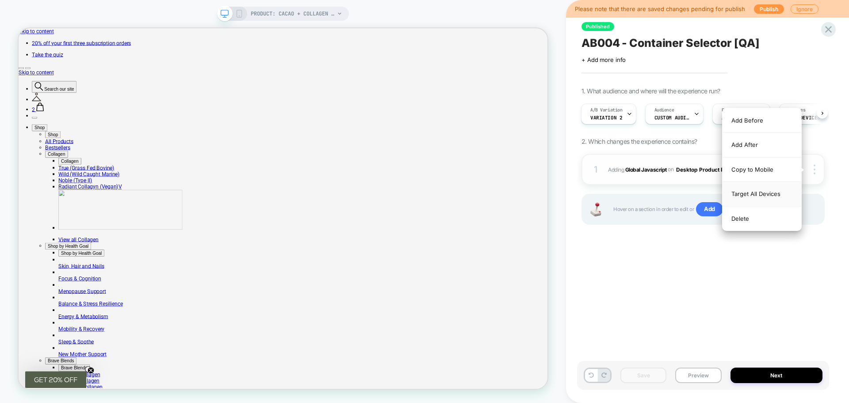
click at [773, 193] on div "Target All Devices" at bounding box center [761, 194] width 79 height 24
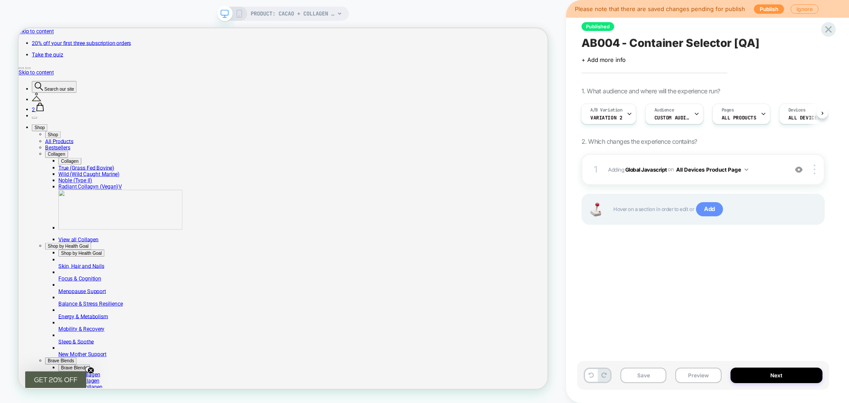
click at [711, 210] on span "Add" at bounding box center [709, 209] width 27 height 14
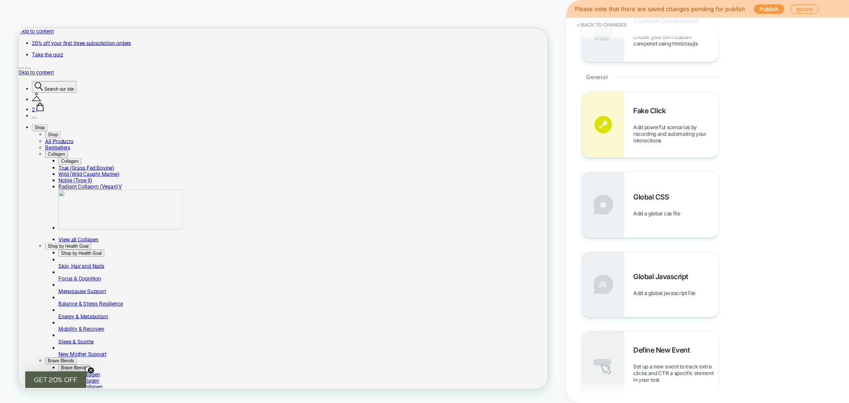
scroll to position [310, 0]
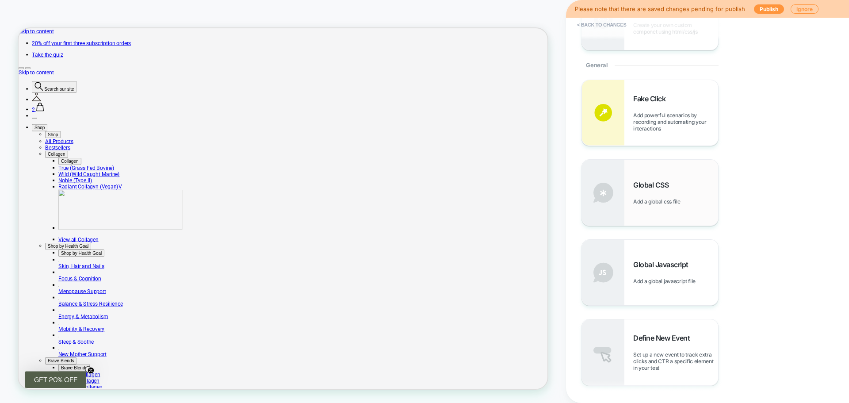
click at [653, 196] on div "Global CSS Add a global css file" at bounding box center [675, 192] width 85 height 24
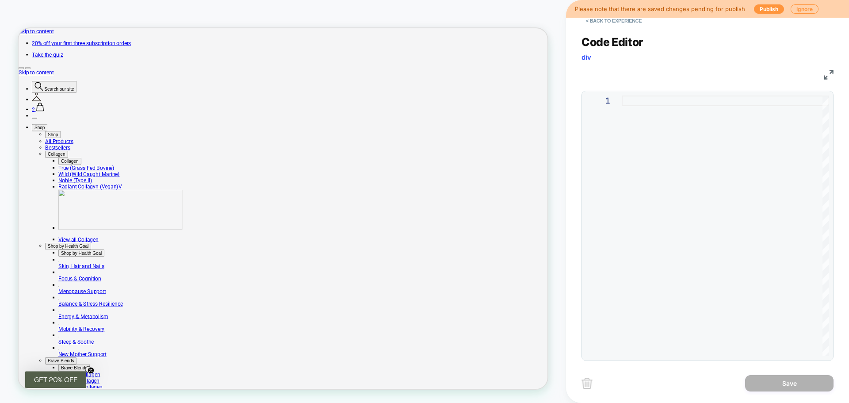
click at [670, 116] on div at bounding box center [725, 226] width 207 height 260
click at [638, 142] on div at bounding box center [725, 226] width 207 height 260
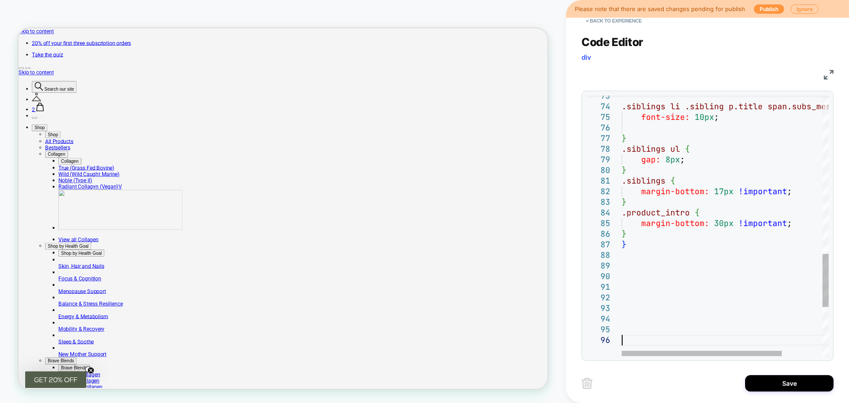
drag, startPoint x: 641, startPoint y: 325, endPoint x: 623, endPoint y: 264, distance: 63.4
type textarea "**********"
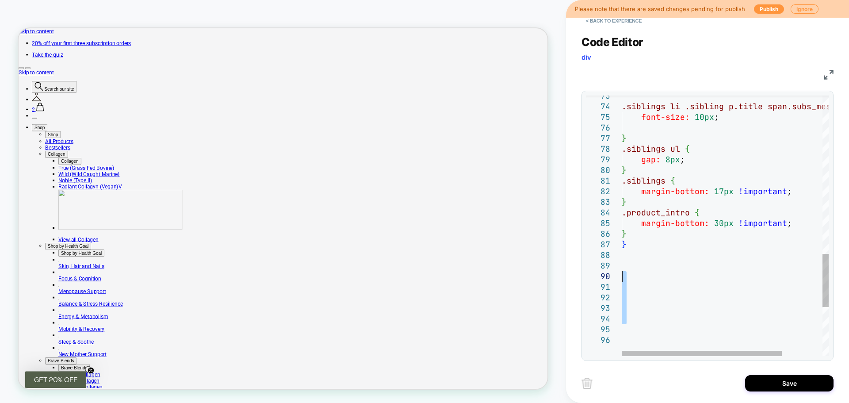
drag, startPoint x: 631, startPoint y: 330, endPoint x: 621, endPoint y: 268, distance: 63.5
click at [621, 268] on div at bounding box center [603, 265] width 35 height 11
type textarea "**********"
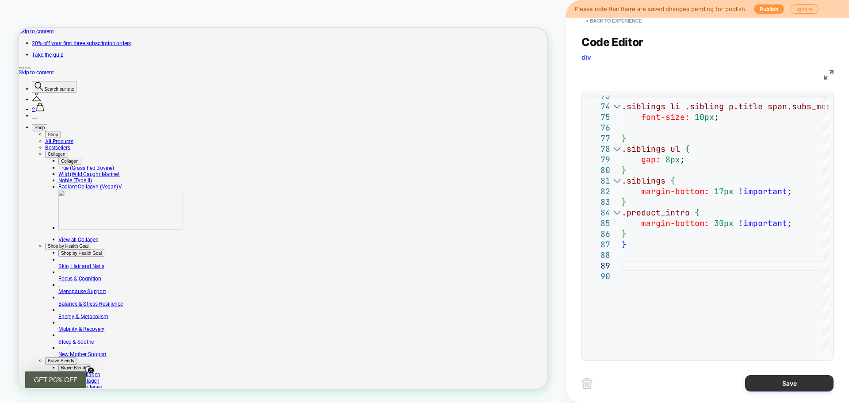
click at [785, 379] on button "Save" at bounding box center [789, 383] width 88 height 16
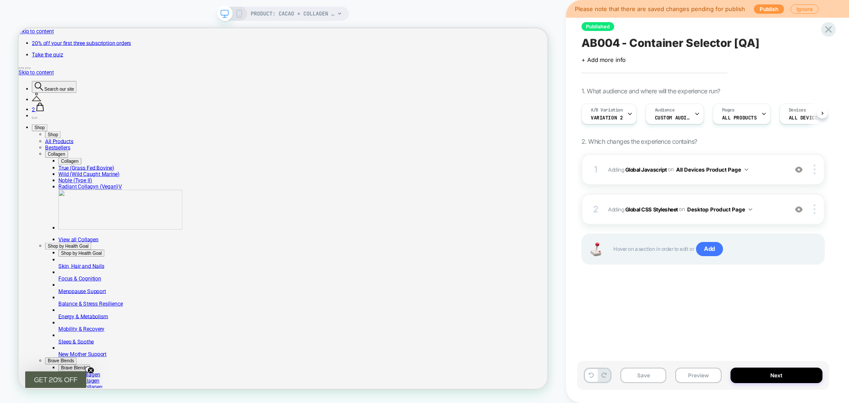
scroll to position [0, 0]
click at [815, 209] on img at bounding box center [815, 209] width 2 height 10
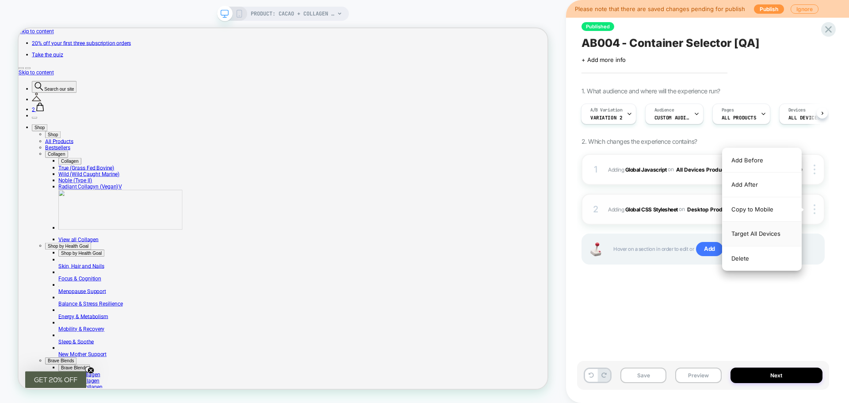
click at [767, 231] on div "Target All Devices" at bounding box center [761, 234] width 79 height 24
click at [767, 246] on div "Delete" at bounding box center [761, 258] width 79 height 24
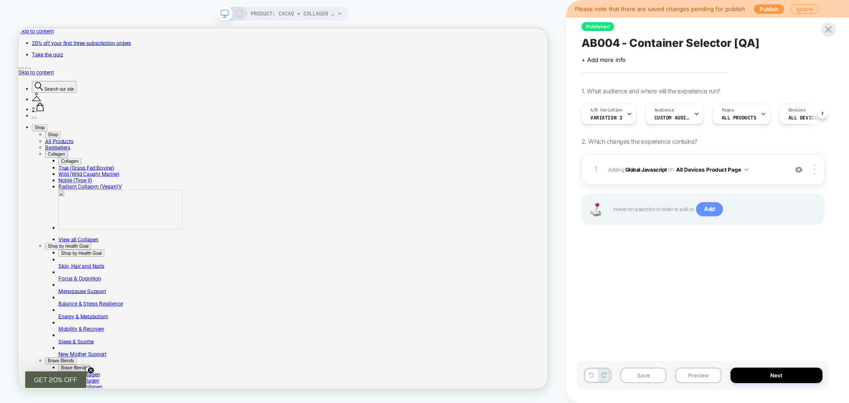
click at [709, 205] on span "Add" at bounding box center [709, 209] width 27 height 14
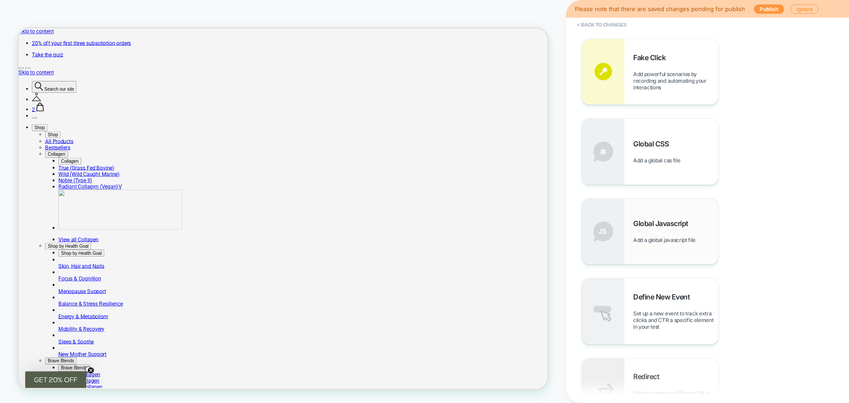
scroll to position [354, 0]
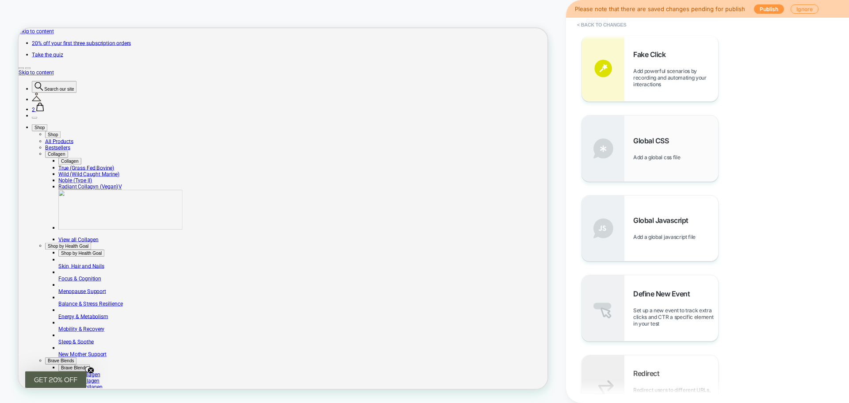
click at [657, 149] on div "Global CSS Add a global css file" at bounding box center [675, 148] width 85 height 24
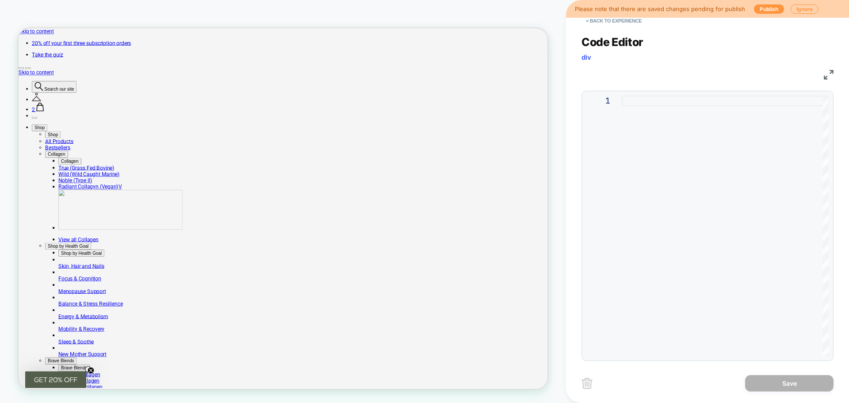
click at [662, 151] on div at bounding box center [725, 226] width 207 height 260
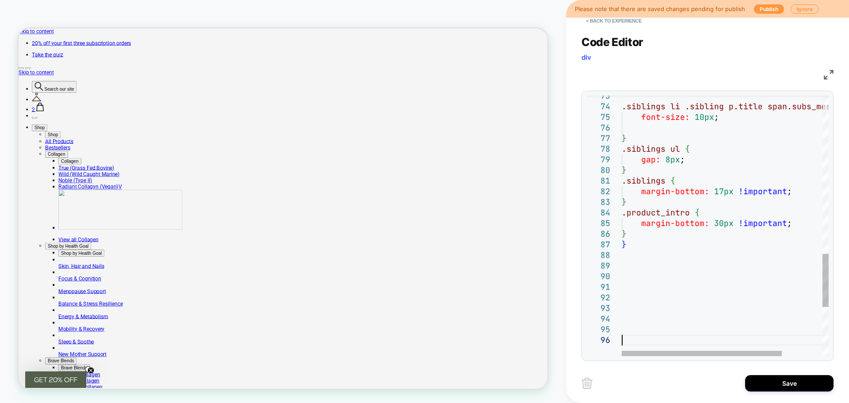
drag, startPoint x: 633, startPoint y: 325, endPoint x: 623, endPoint y: 285, distance: 40.9
drag, startPoint x: 623, startPoint y: 285, endPoint x: 620, endPoint y: 261, distance: 24.1
click at [620, 261] on div at bounding box center [603, 265] width 35 height 11
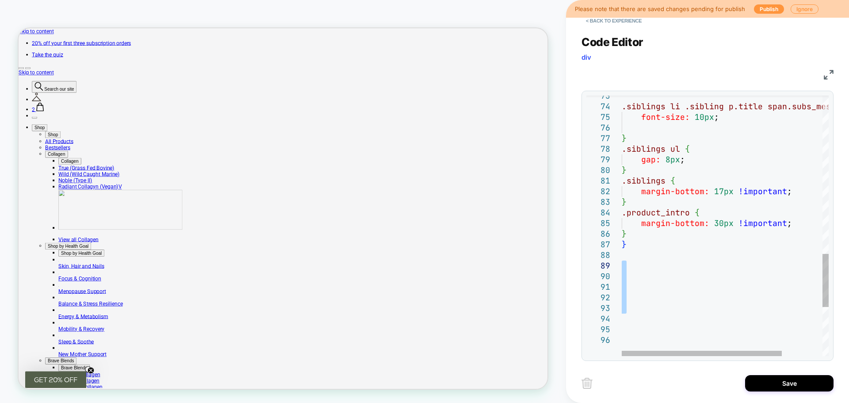
type textarea "**********"
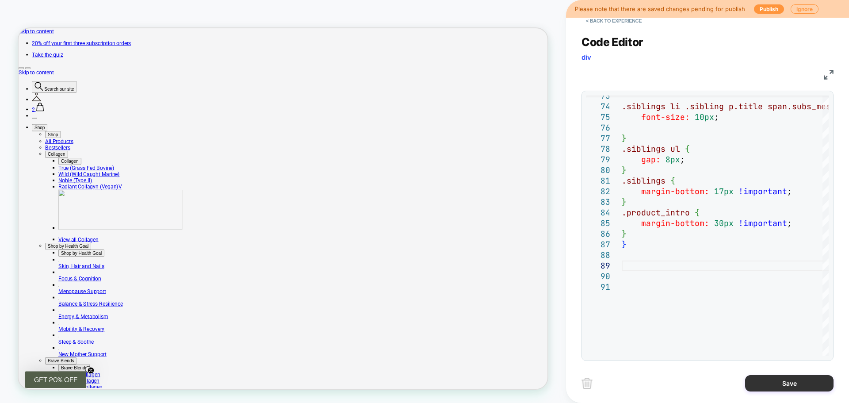
click at [767, 385] on button "Save" at bounding box center [789, 383] width 88 height 16
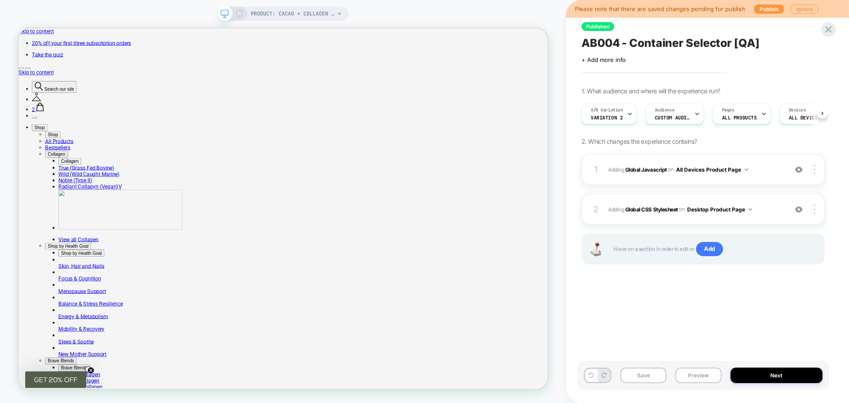
scroll to position [0, 0]
click at [814, 210] on img at bounding box center [815, 209] width 2 height 10
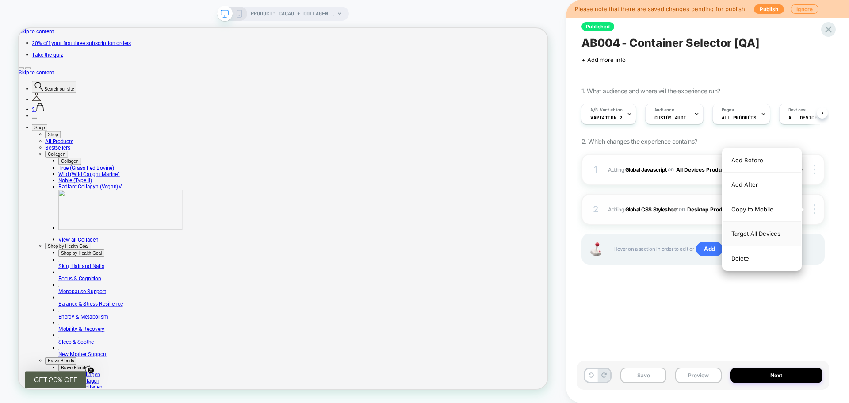
click at [749, 236] on div "Target All Devices" at bounding box center [761, 234] width 79 height 24
click at [749, 246] on div "Delete" at bounding box center [761, 258] width 79 height 24
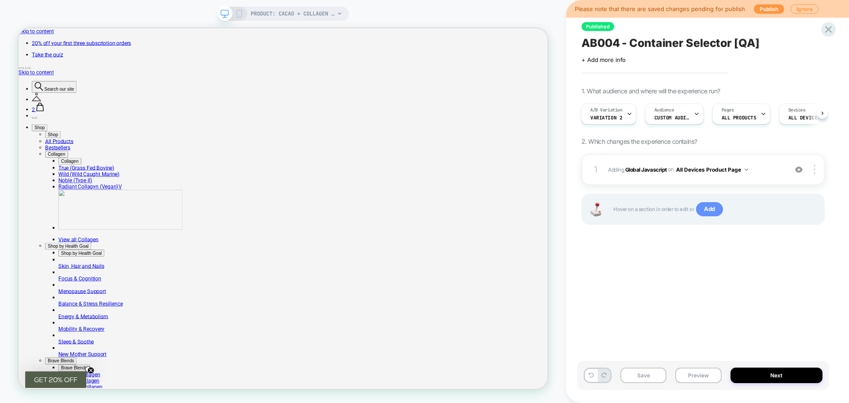
click at [707, 211] on span "Add" at bounding box center [709, 209] width 27 height 14
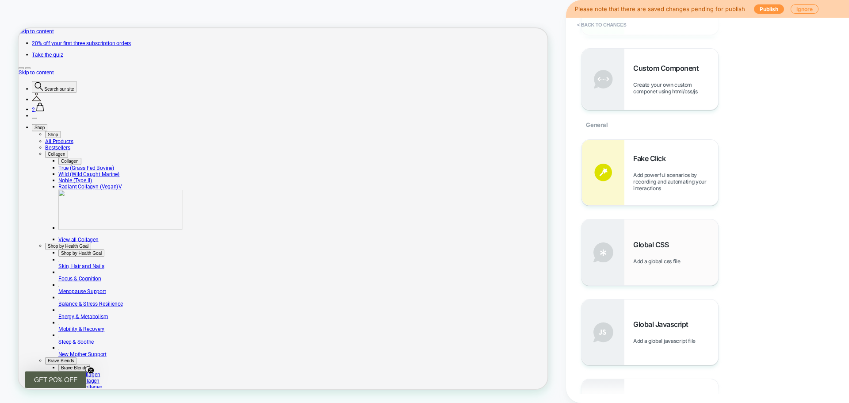
scroll to position [265, 0]
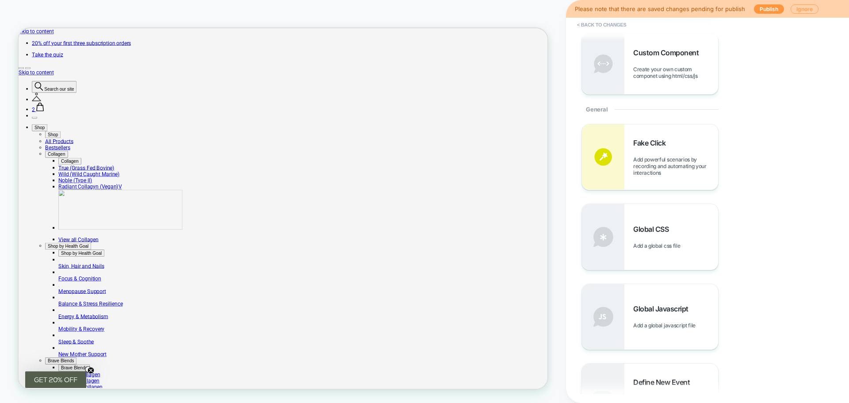
click at [798, 10] on button "Ignore" at bounding box center [805, 8] width 28 height 9
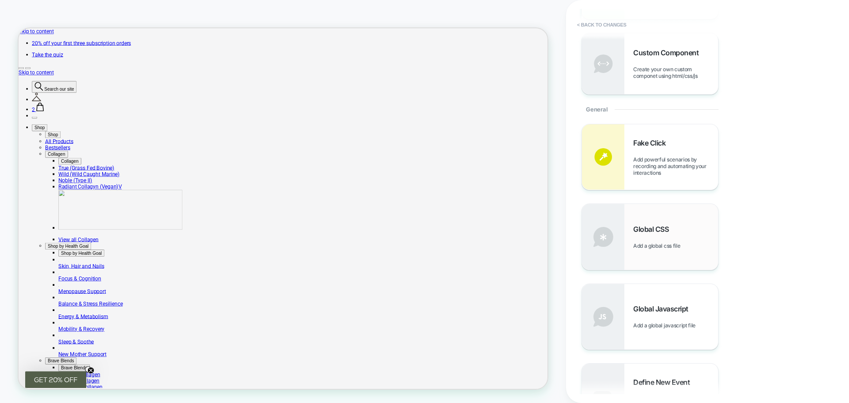
click at [663, 220] on div "Global CSS Add a global css file" at bounding box center [650, 236] width 136 height 65
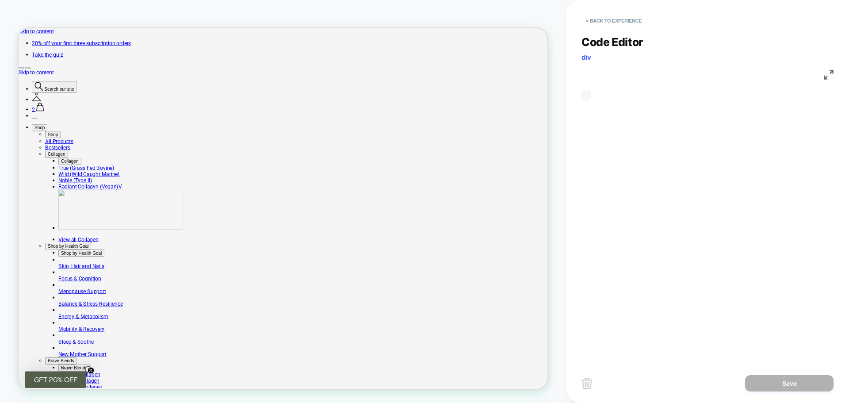
click at [663, 220] on div "Code Editor div CSS 1" at bounding box center [707, 192] width 252 height 336
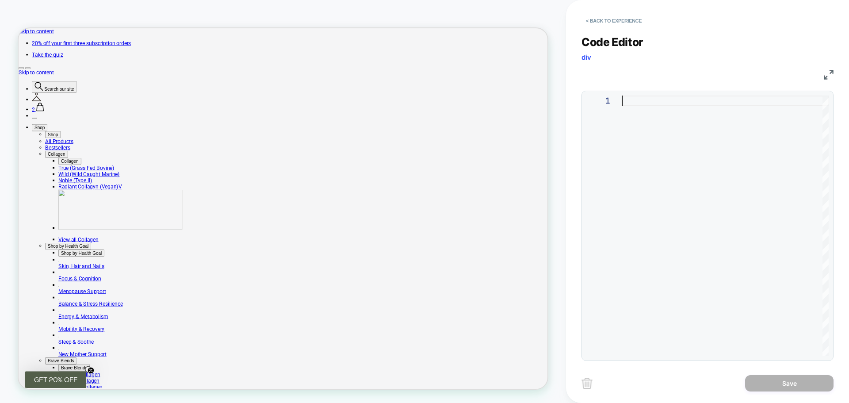
click at [669, 147] on div at bounding box center [725, 226] width 207 height 260
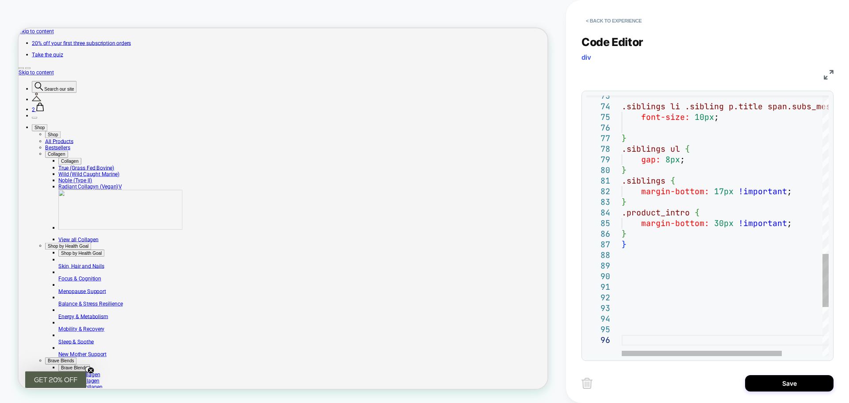
drag, startPoint x: 623, startPoint y: 306, endPoint x: 617, endPoint y: 267, distance: 40.3
type textarea "**********"
click at [778, 382] on button "Save" at bounding box center [789, 383] width 88 height 16
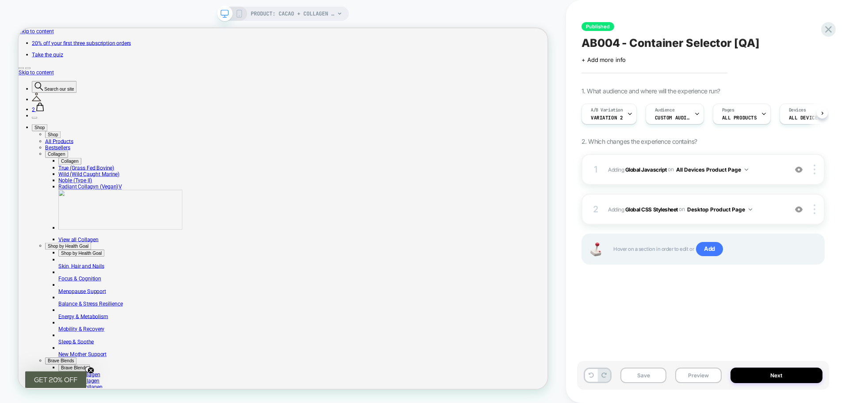
scroll to position [0, 0]
click at [815, 208] on img at bounding box center [815, 209] width 2 height 10
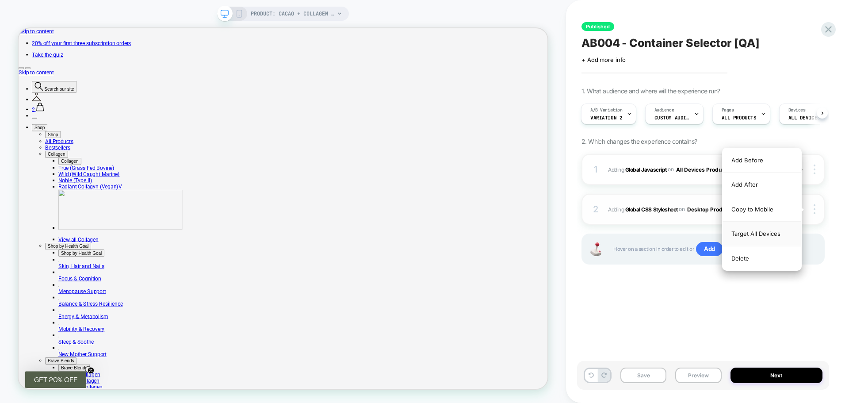
click at [781, 232] on div "Target All Devices" at bounding box center [761, 234] width 79 height 24
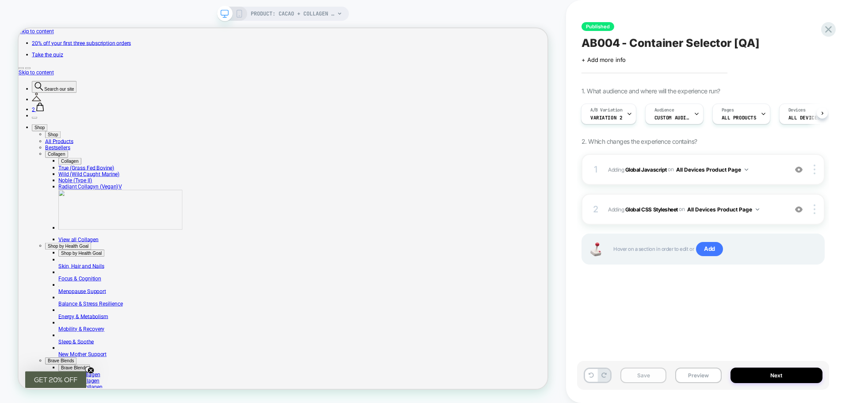
click at [656, 375] on button "Save" at bounding box center [643, 374] width 46 height 15
click at [764, 373] on button "Next" at bounding box center [776, 374] width 92 height 15
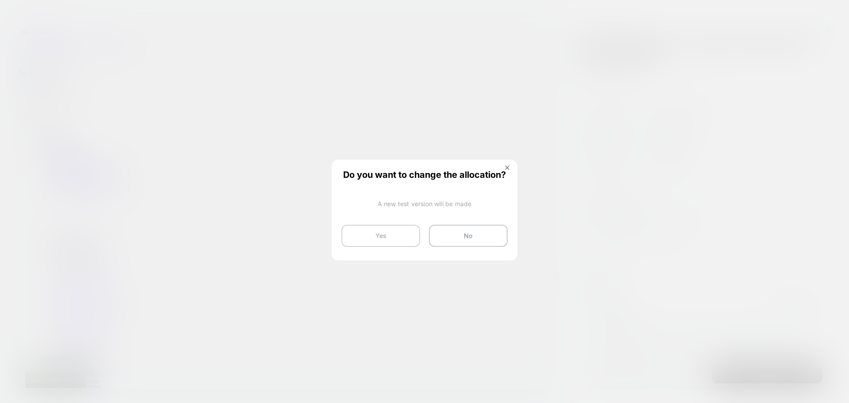
click at [385, 234] on button "Yes" at bounding box center [380, 236] width 79 height 22
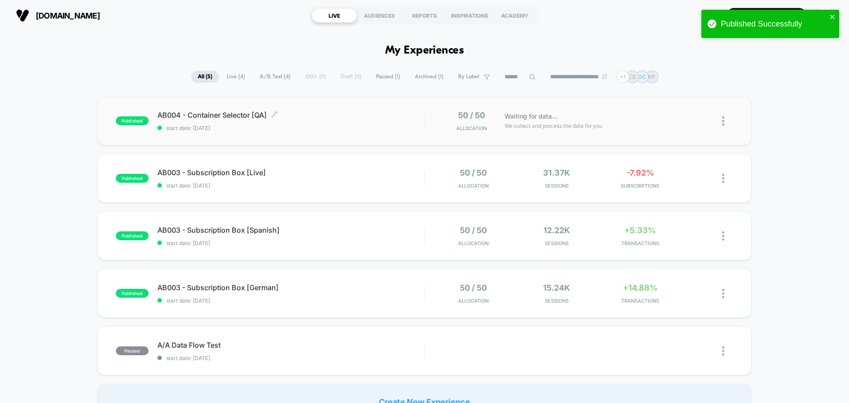
click at [252, 115] on span "AB004 - Container Selector [QA] Click to edit experience details" at bounding box center [290, 115] width 267 height 9
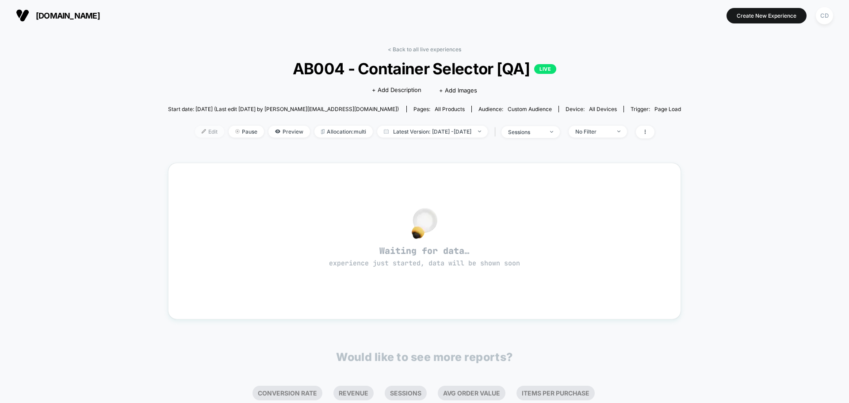
click at [198, 132] on span "Edit" at bounding box center [209, 132] width 29 height 12
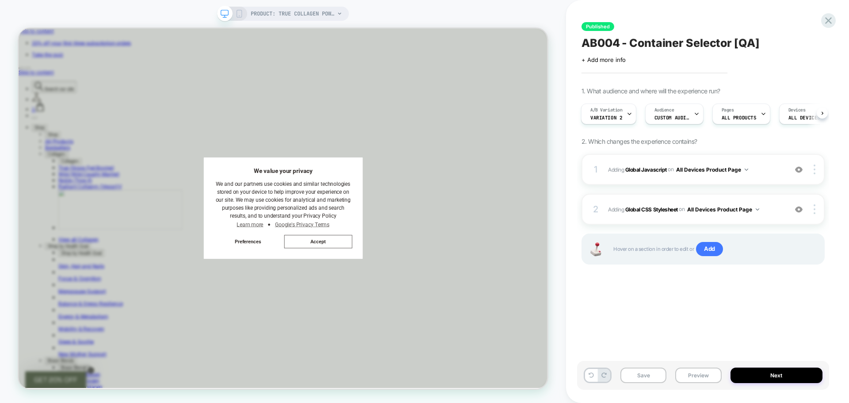
scroll to position [0, 1]
click at [758, 375] on button "Next" at bounding box center [776, 374] width 92 height 15
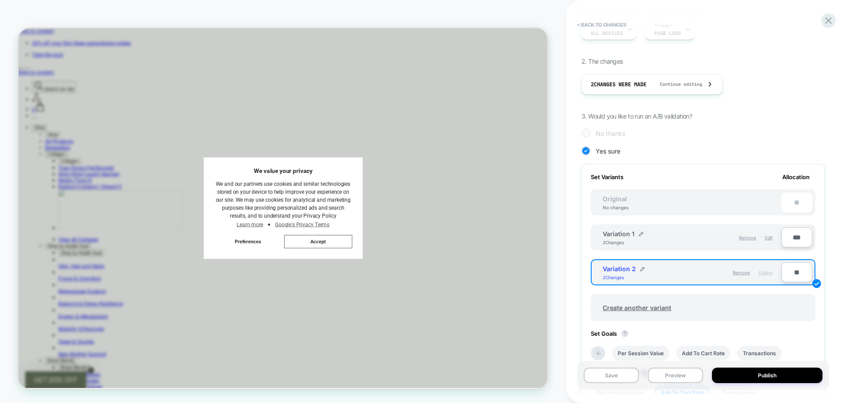
scroll to position [133, 0]
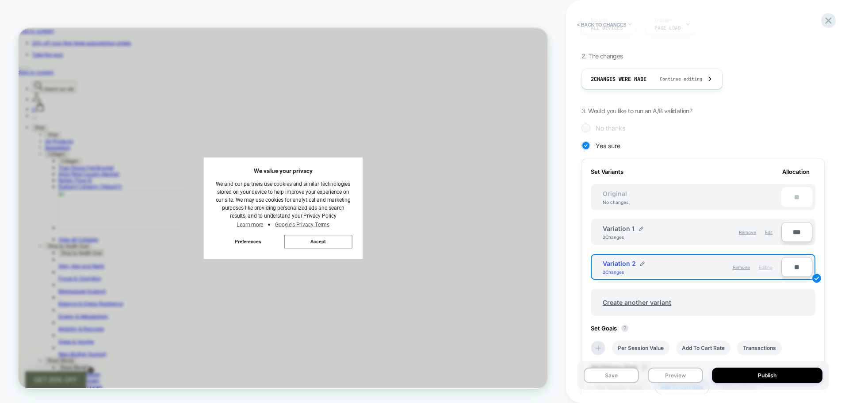
click at [795, 268] on input "**" at bounding box center [796, 267] width 31 height 20
type input "***"
type input "**"
type input "***"
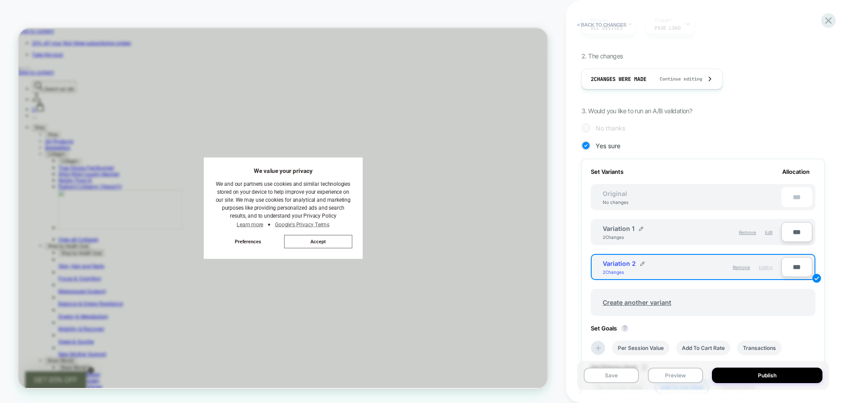
type input "**"
type input "****"
click at [796, 234] on input "***" at bounding box center [796, 232] width 31 height 20
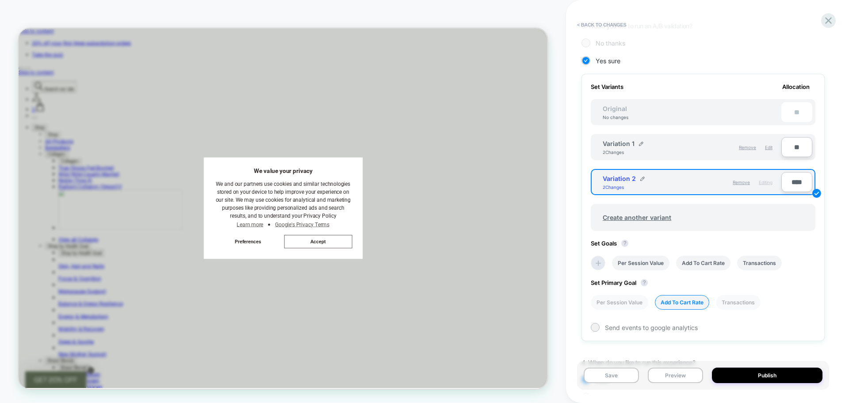
scroll to position [221, 0]
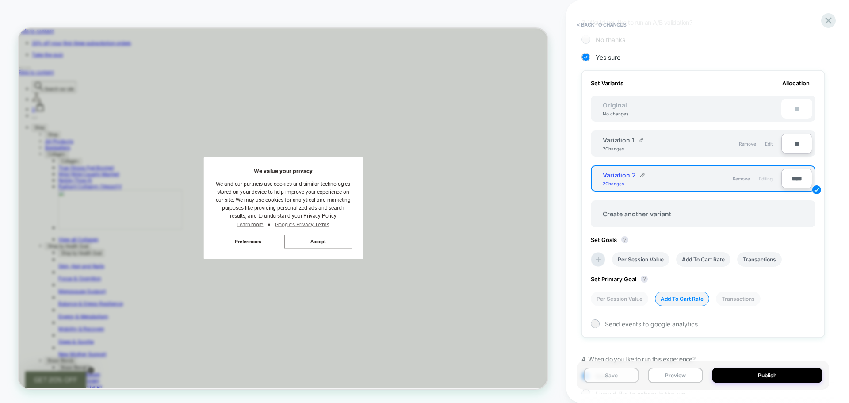
type input "**"
click at [618, 375] on button "Save" at bounding box center [611, 374] width 55 height 15
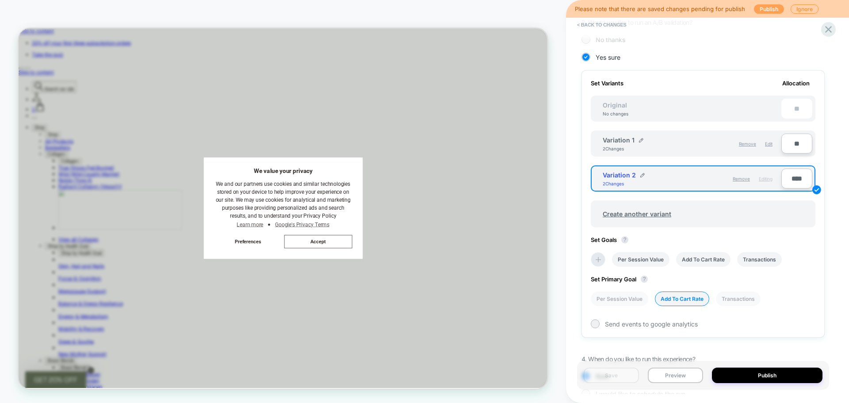
click at [767, 7] on button "Publish" at bounding box center [769, 8] width 30 height 9
click at [760, 8] on button "Publish" at bounding box center [769, 8] width 30 height 9
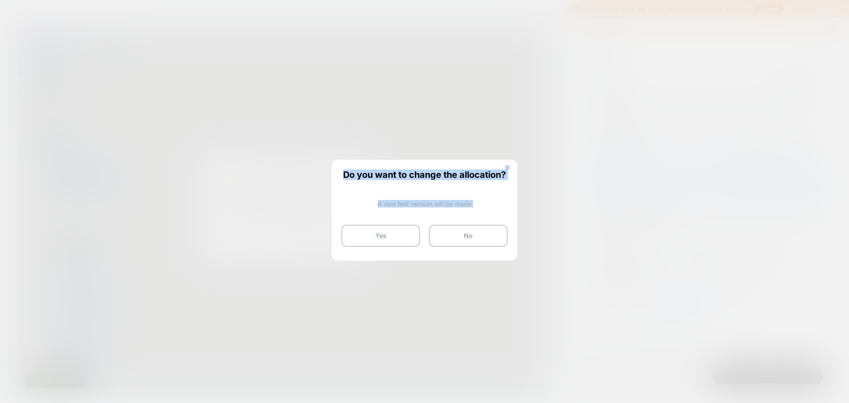
click at [508, 167] on img at bounding box center [507, 167] width 4 height 4
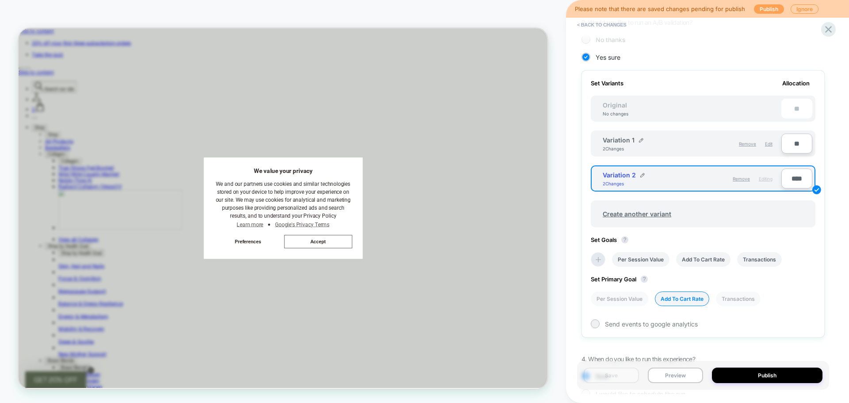
click at [767, 11] on button "Publish" at bounding box center [769, 8] width 30 height 9
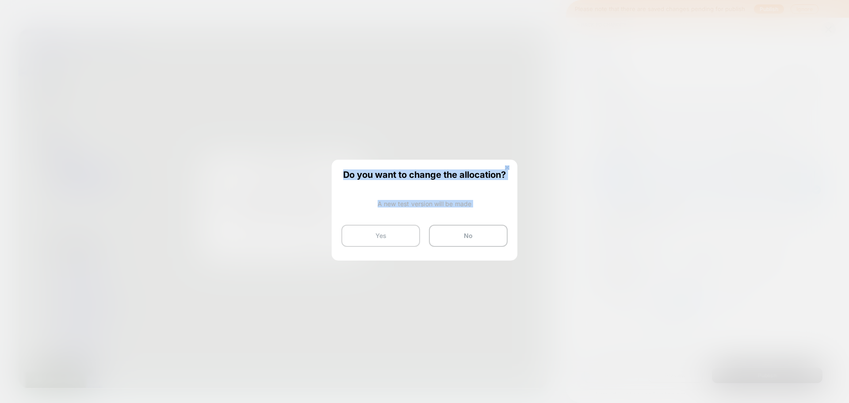
click at [399, 241] on button "Yes" at bounding box center [380, 236] width 79 height 22
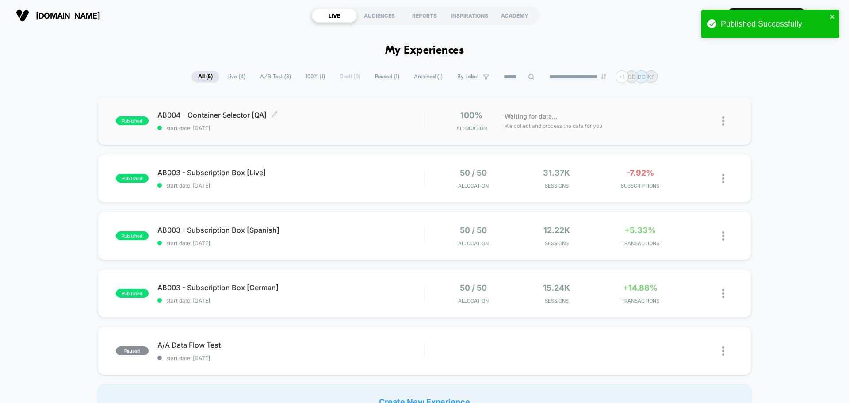
click at [216, 114] on span "AB004 - Container Selector [QA] Click to edit experience details" at bounding box center [290, 115] width 267 height 9
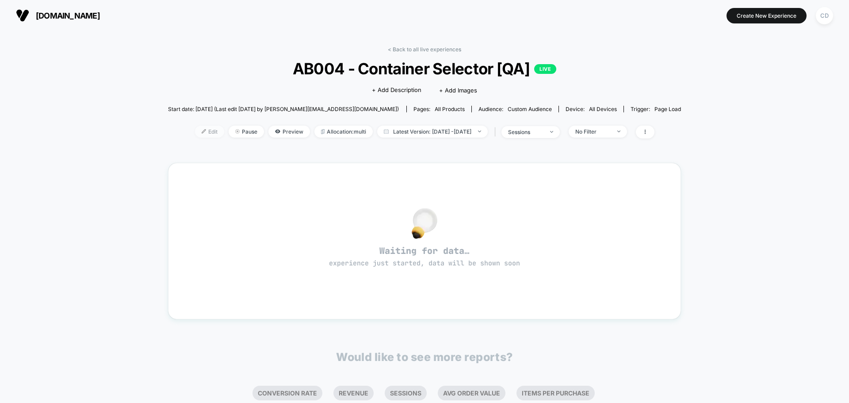
click at [199, 131] on span "Edit" at bounding box center [209, 132] width 29 height 12
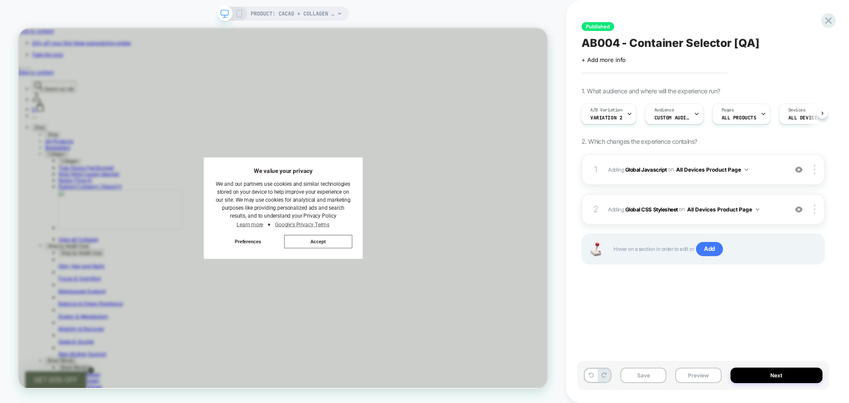
scroll to position [0, 1]
click at [751, 369] on button "Next" at bounding box center [776, 374] width 92 height 15
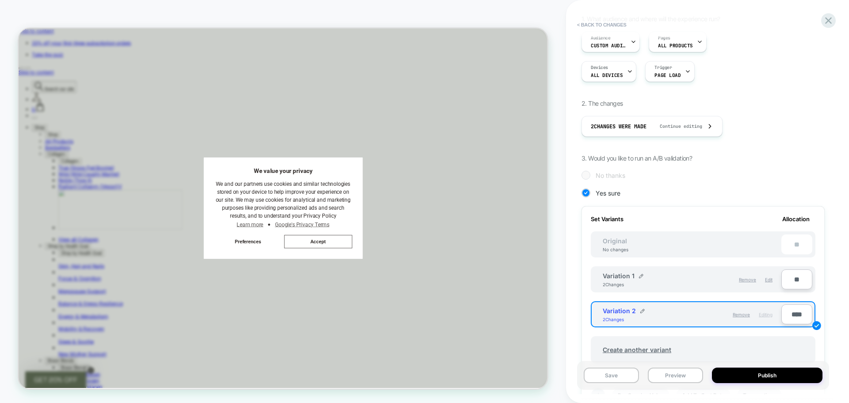
scroll to position [133, 0]
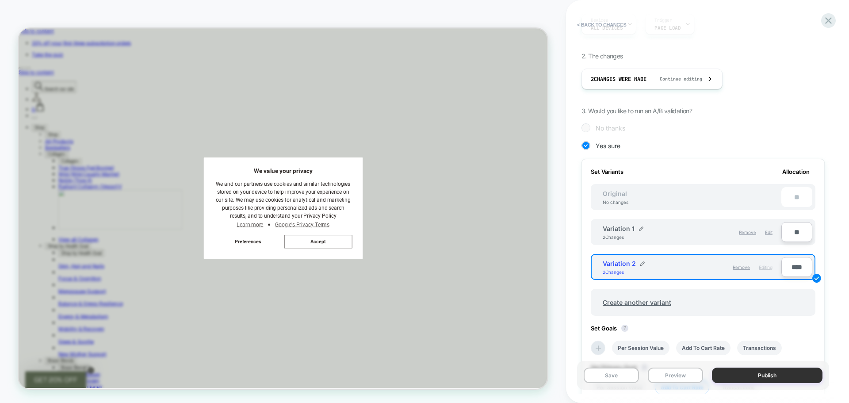
click at [752, 373] on button "Publish" at bounding box center [767, 374] width 111 height 15
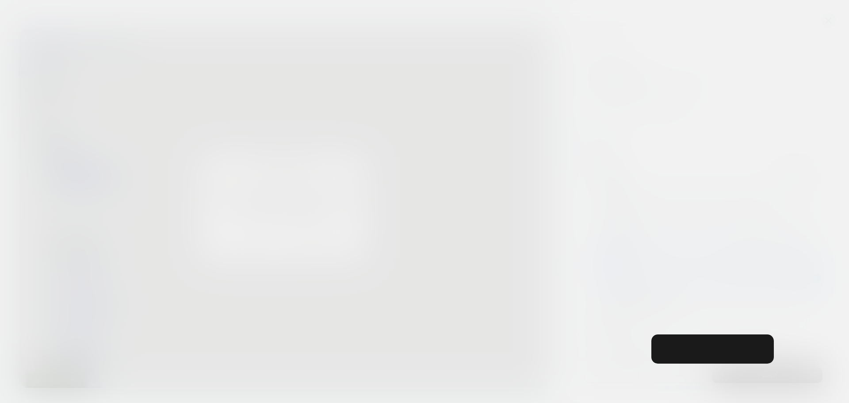
click at [752, 373] on div "Review " AB004 - Container Selector [QA] " before publish Click to edit experie…" at bounding box center [703, 201] width 252 height 385
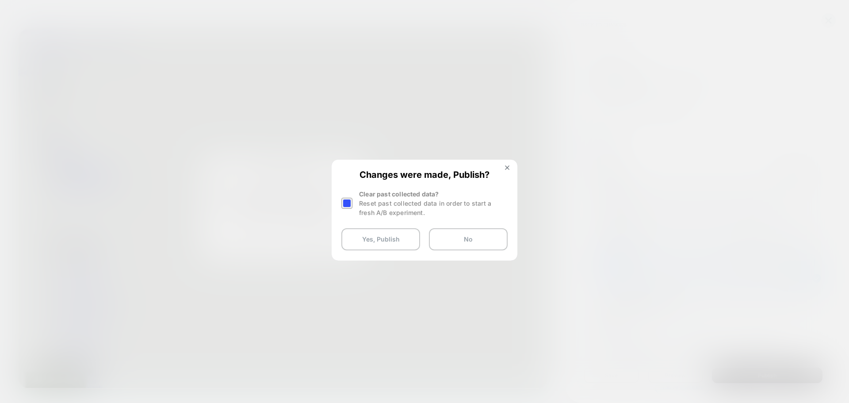
click at [349, 203] on div at bounding box center [346, 203] width 11 height 11
click at [378, 242] on button "Yes, Publish" at bounding box center [380, 239] width 79 height 22
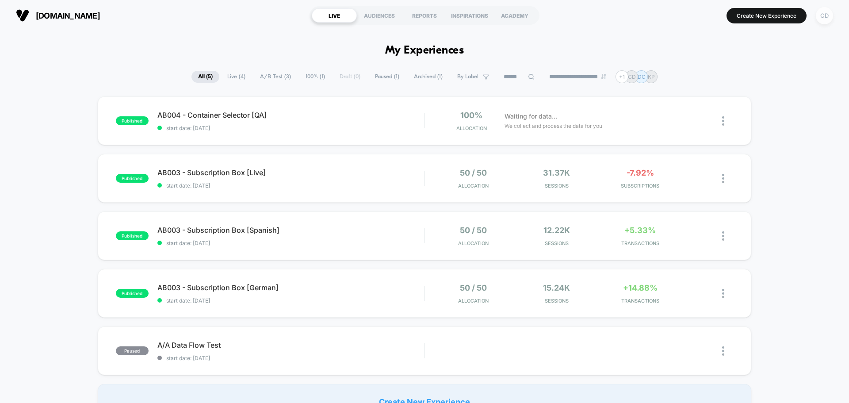
click at [822, 14] on div "CD" at bounding box center [824, 15] width 17 height 17
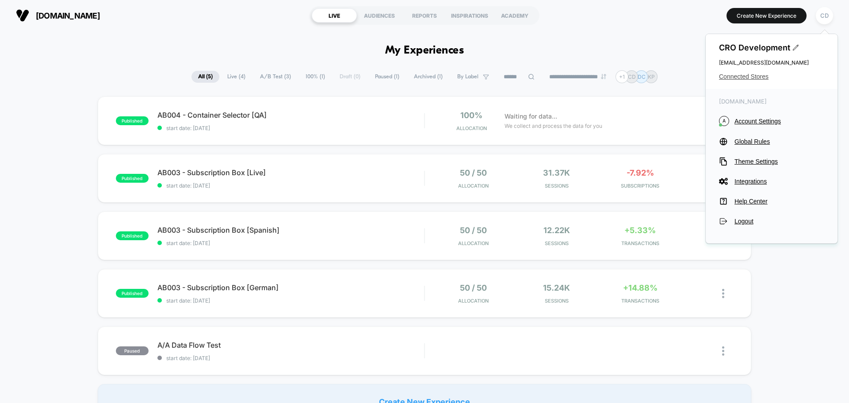
click at [752, 76] on span "Connected Stores" at bounding box center [771, 76] width 105 height 7
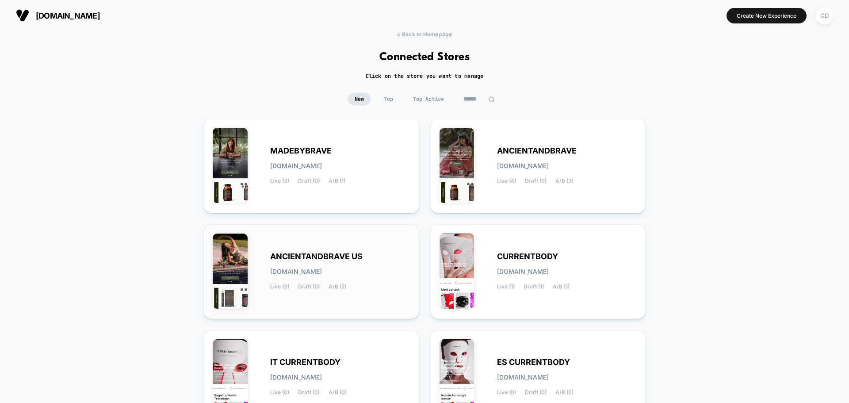
click at [336, 256] on span "ANCIENTANDBRAVE US" at bounding box center [316, 256] width 92 height 6
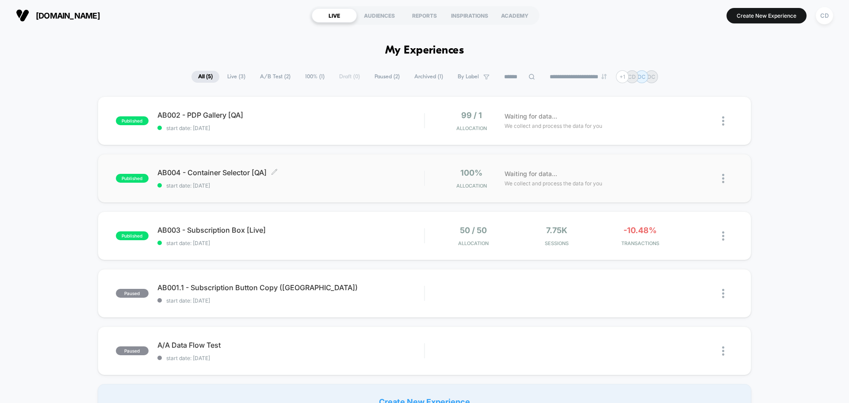
click at [219, 174] on span "AB004 - Container Selector [QA] Click to edit experience details" at bounding box center [290, 172] width 267 height 9
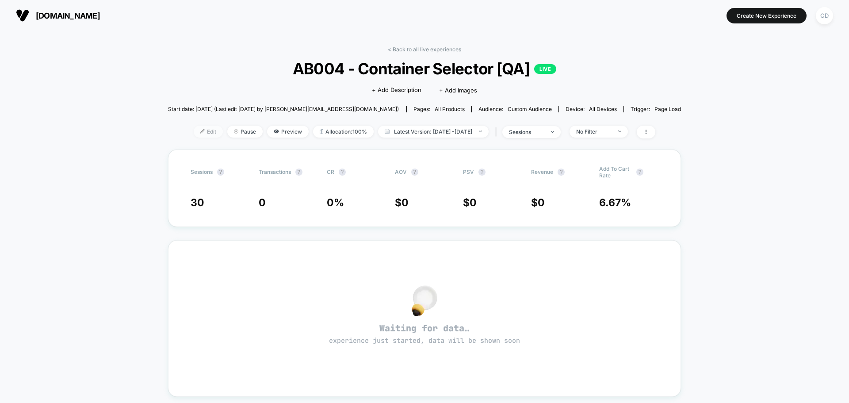
click at [201, 131] on span "Edit" at bounding box center [208, 132] width 29 height 12
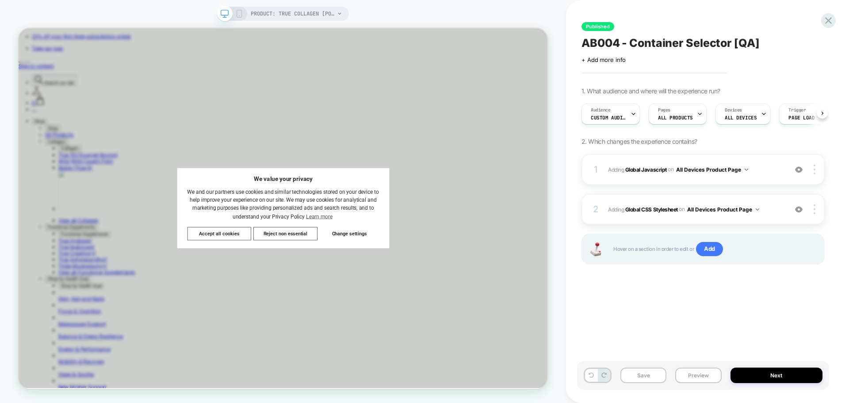
scroll to position [0, 0]
click at [748, 378] on button "Next" at bounding box center [776, 374] width 92 height 15
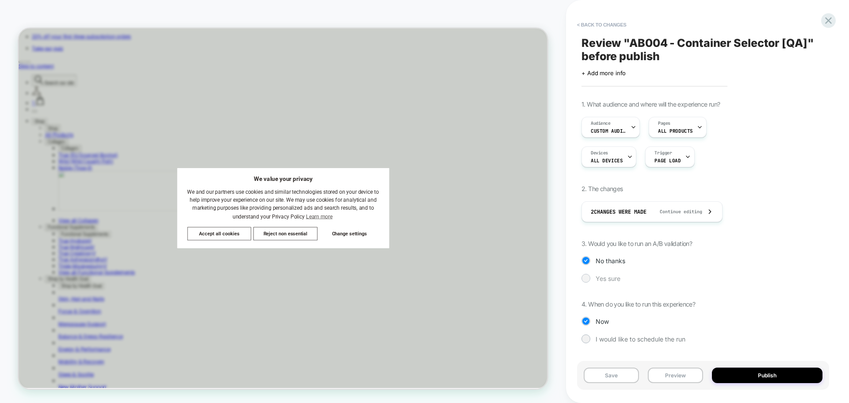
click at [612, 278] on span "Yes sure" at bounding box center [608, 279] width 25 height 8
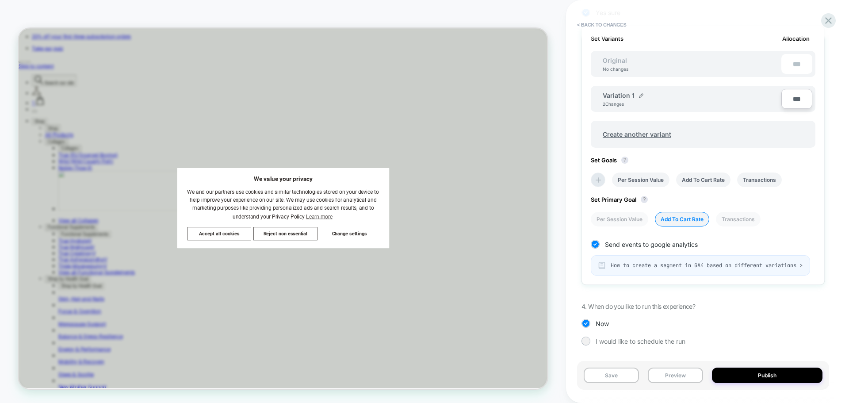
scroll to position [273, 0]
click at [655, 127] on span "Create another variant" at bounding box center [637, 134] width 86 height 21
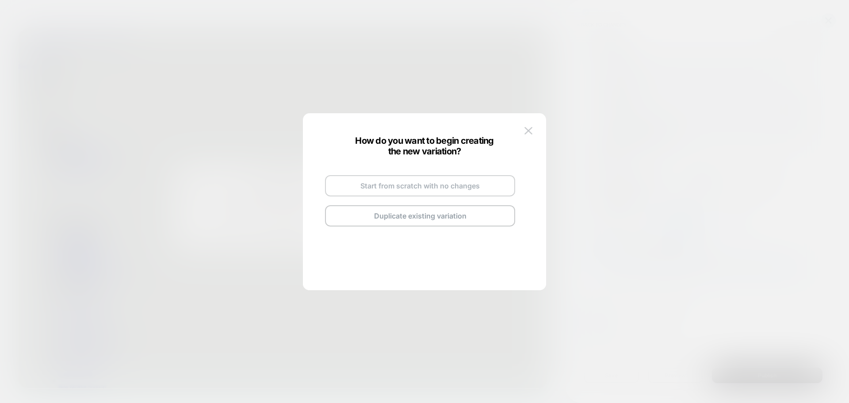
click at [415, 187] on button "Start from scratch with no changes" at bounding box center [420, 185] width 190 height 21
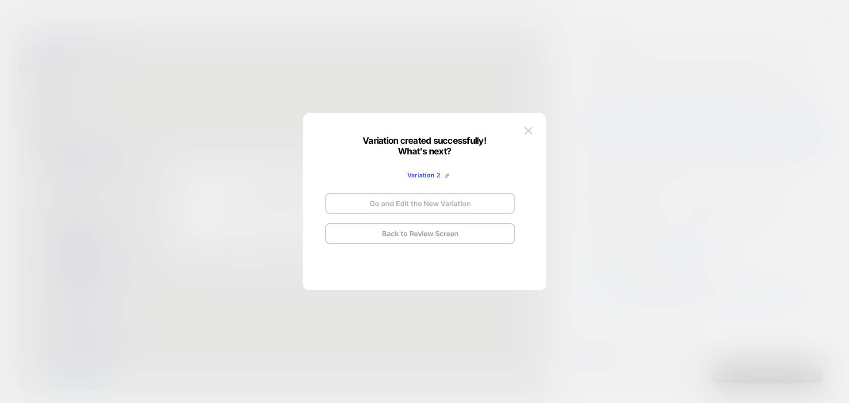
click at [433, 204] on button "Go and Edit the New Variation" at bounding box center [420, 203] width 190 height 21
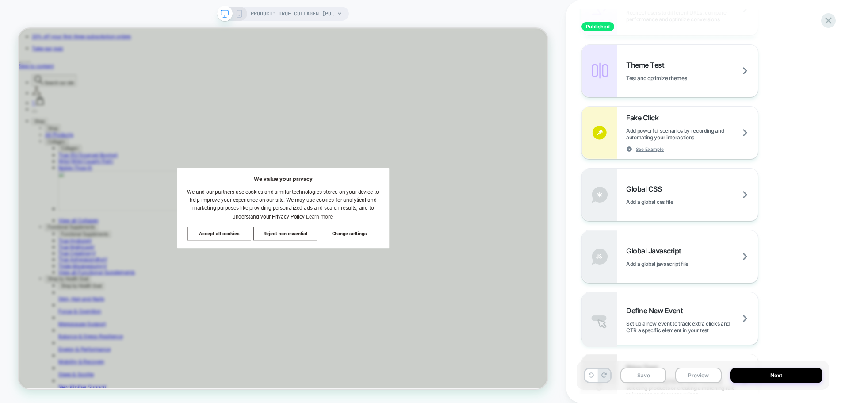
scroll to position [442, 0]
click at [665, 250] on span "Global Javascript" at bounding box center [656, 248] width 60 height 9
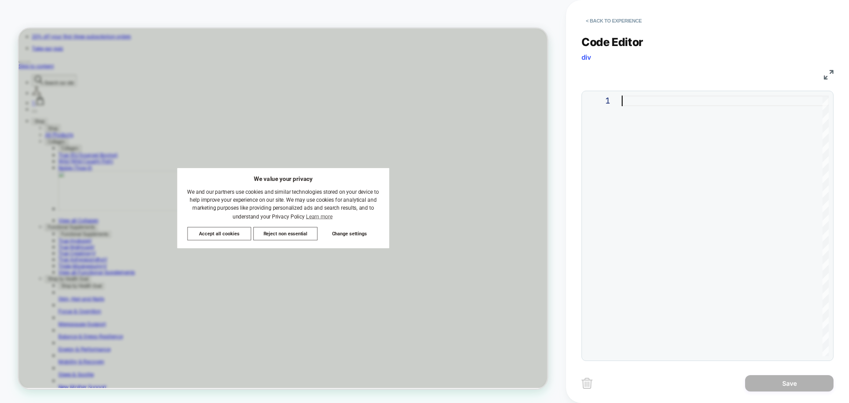
click at [653, 135] on div at bounding box center [725, 226] width 207 height 260
click at [641, 108] on div at bounding box center [725, 226] width 207 height 260
click at [642, 108] on div at bounding box center [725, 226] width 207 height 260
type textarea "**********"
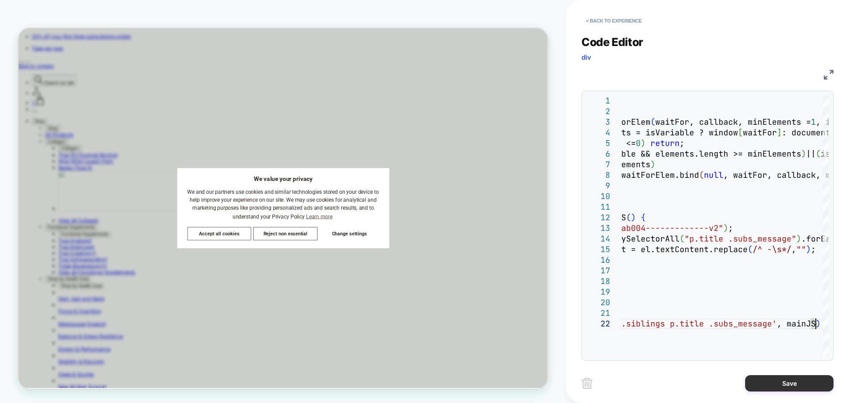
click at [760, 382] on button "Save" at bounding box center [789, 383] width 88 height 16
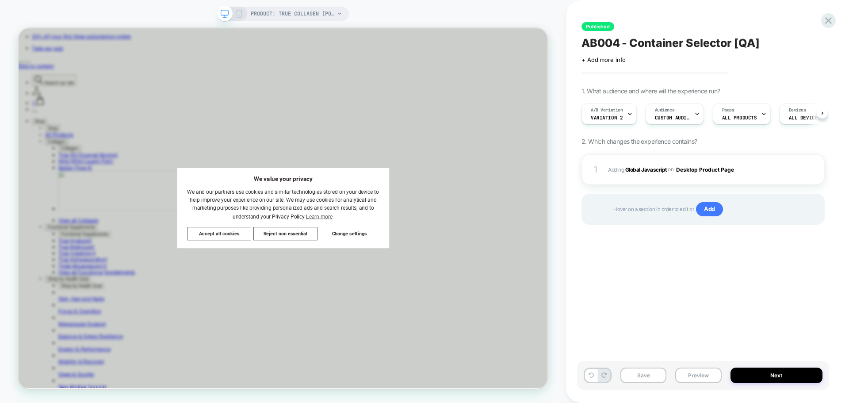
click at [760, 382] on button "Next" at bounding box center [776, 374] width 92 height 15
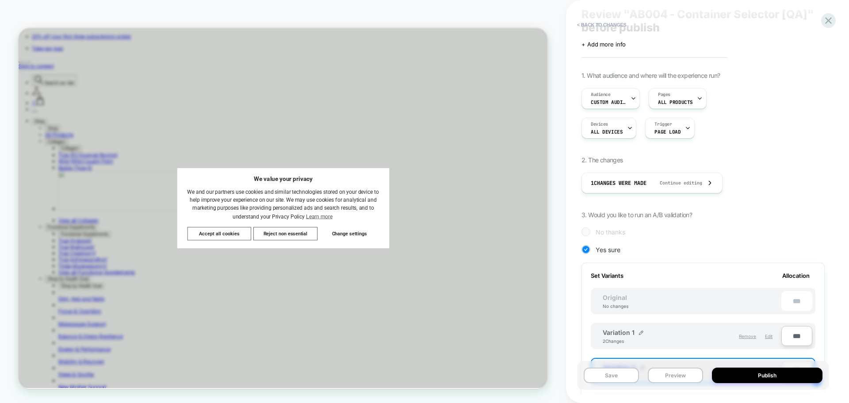
scroll to position [44, 0]
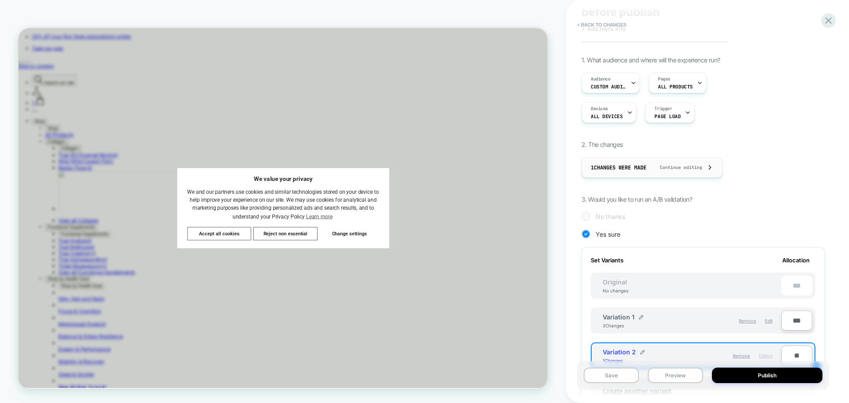
click at [709, 166] on div "1 Changes were made Continue editing" at bounding box center [652, 167] width 122 height 20
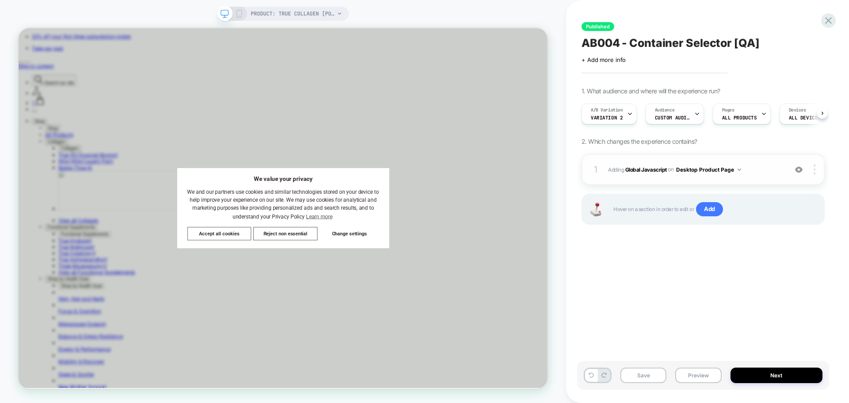
scroll to position [0, 0]
click at [815, 171] on img at bounding box center [815, 169] width 2 height 10
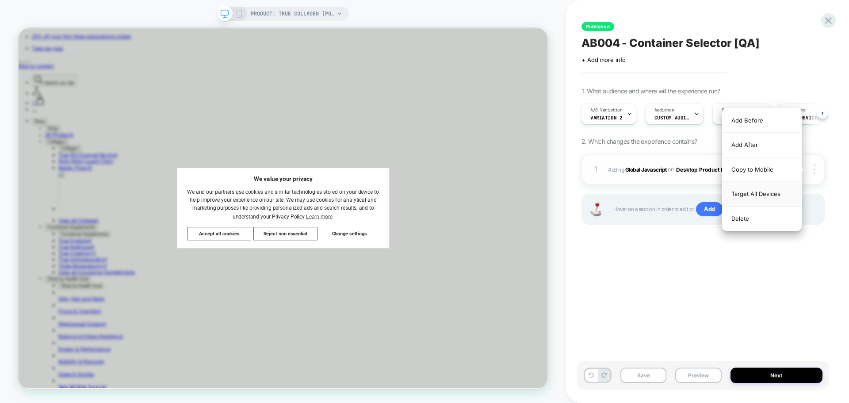
click at [777, 195] on div "Target All Devices" at bounding box center [761, 194] width 79 height 24
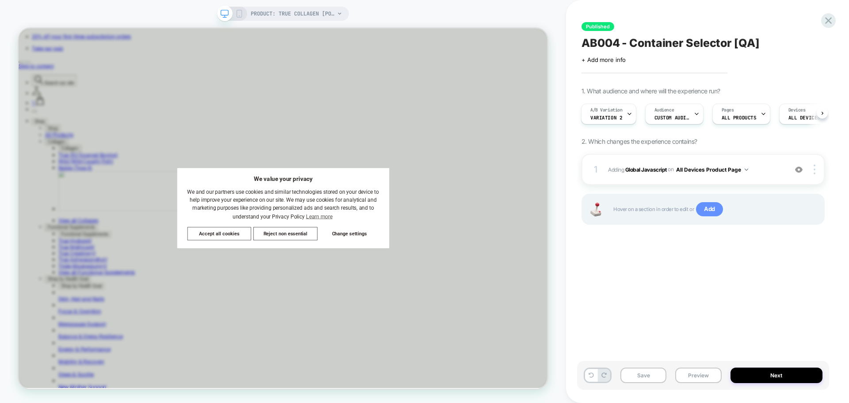
click at [712, 212] on span "Add" at bounding box center [709, 209] width 27 height 14
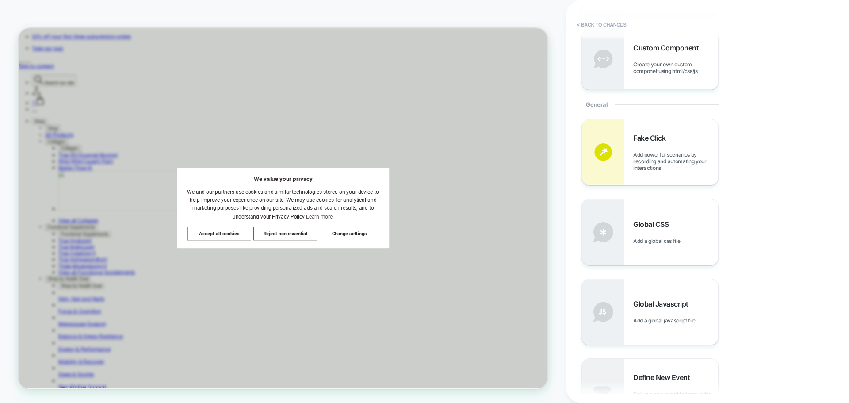
scroll to position [354, 0]
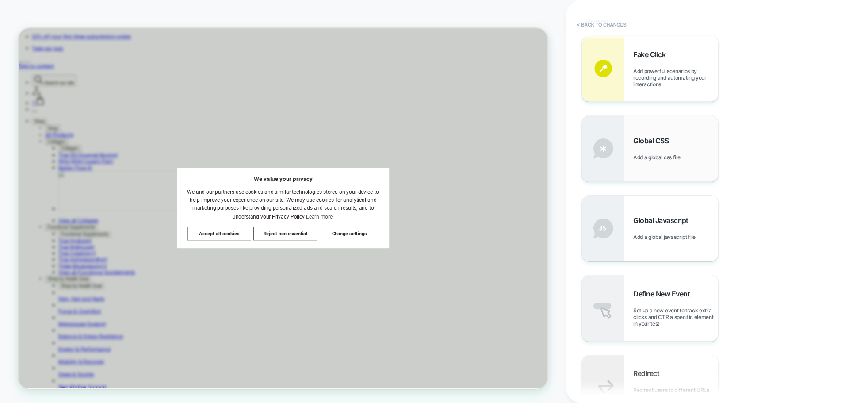
click at [657, 153] on div "Global CSS Add a global css file" at bounding box center [675, 148] width 85 height 24
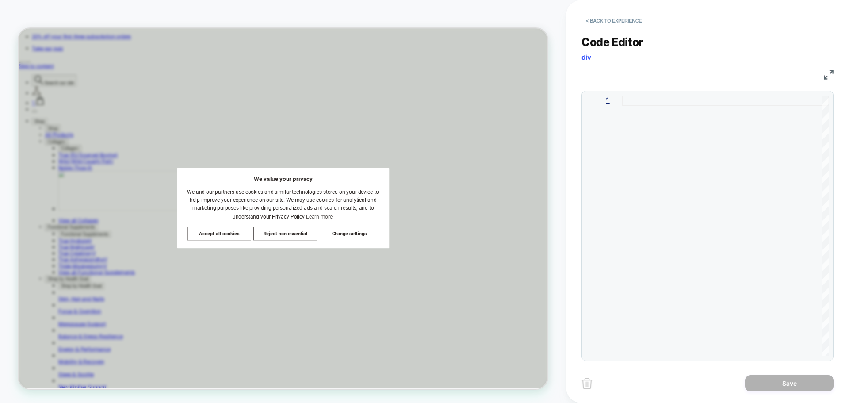
click at [674, 154] on div at bounding box center [725, 226] width 207 height 260
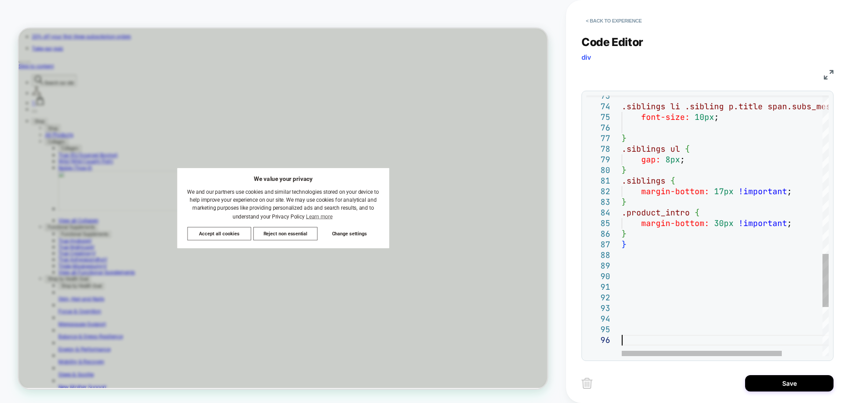
drag, startPoint x: 643, startPoint y: 329, endPoint x: 630, endPoint y: 264, distance: 67.3
type textarea "**********"
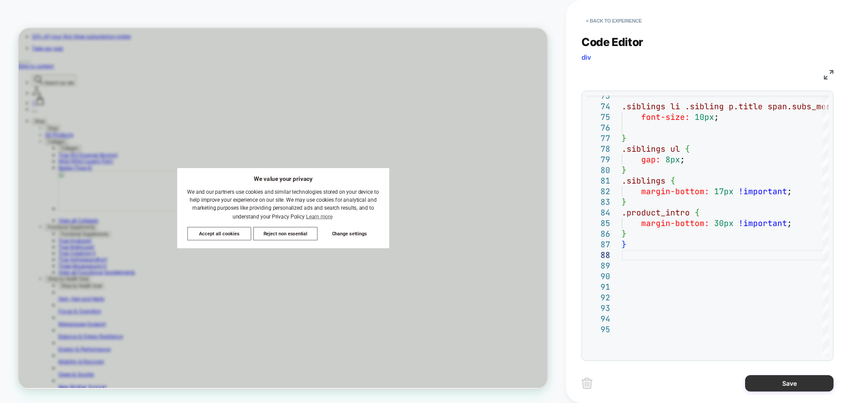
click at [788, 380] on button "Save" at bounding box center [789, 383] width 88 height 16
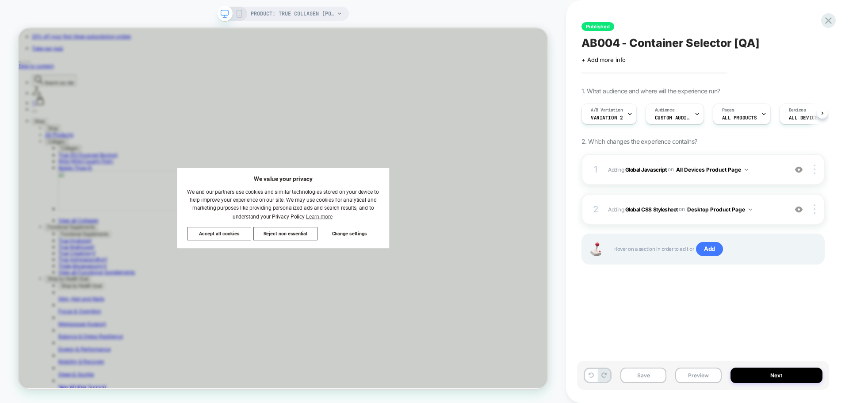
scroll to position [0, 0]
click at [814, 209] on img at bounding box center [815, 209] width 2 height 10
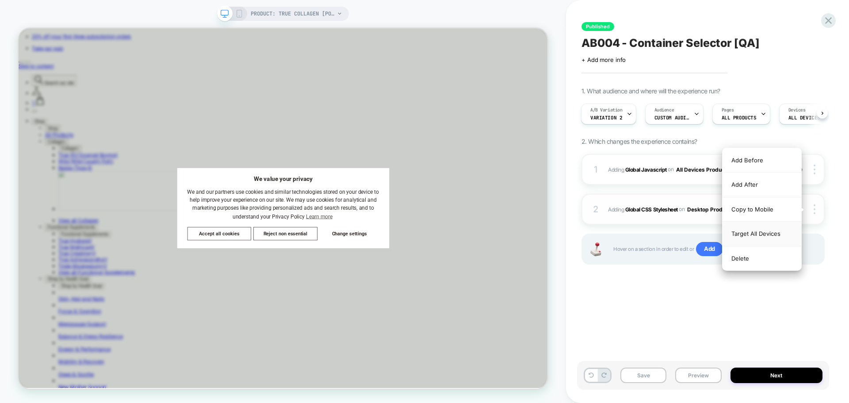
click at [767, 233] on div "Target All Devices" at bounding box center [761, 234] width 79 height 24
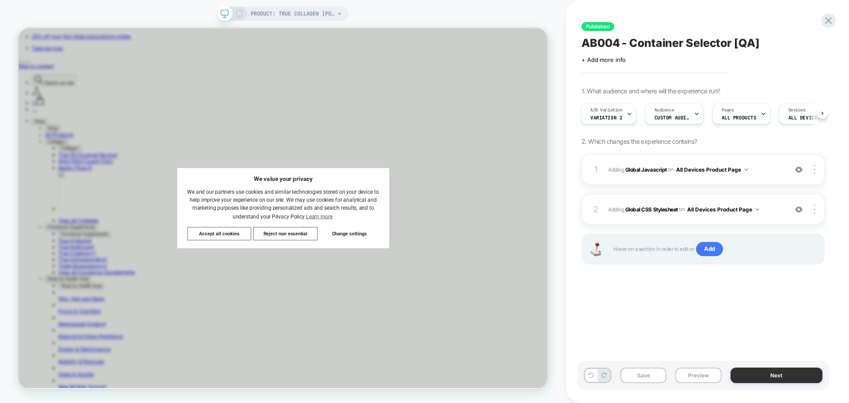
click at [768, 377] on button "Next" at bounding box center [776, 374] width 92 height 15
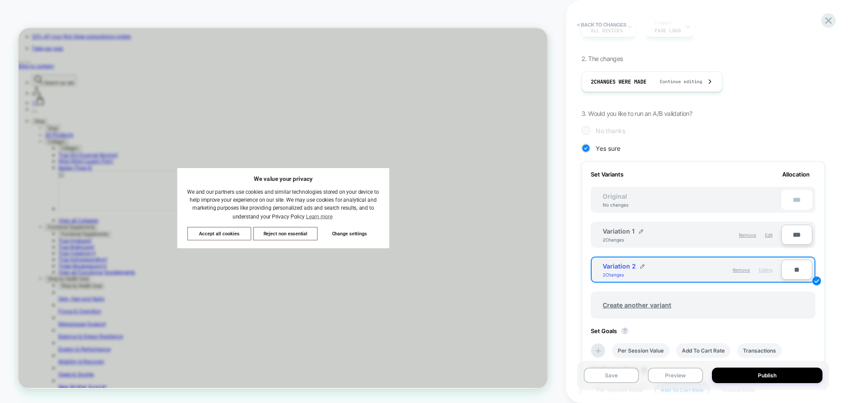
scroll to position [133, 0]
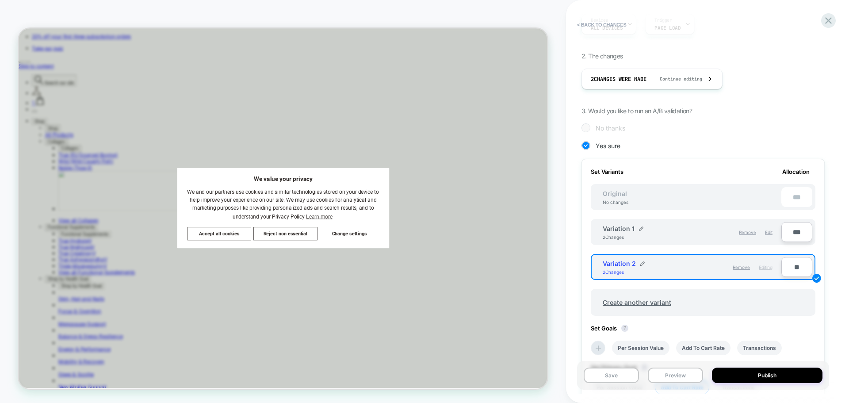
click at [792, 264] on input "**" at bounding box center [796, 267] width 31 height 20
type input "***"
type input "**"
type input "***"
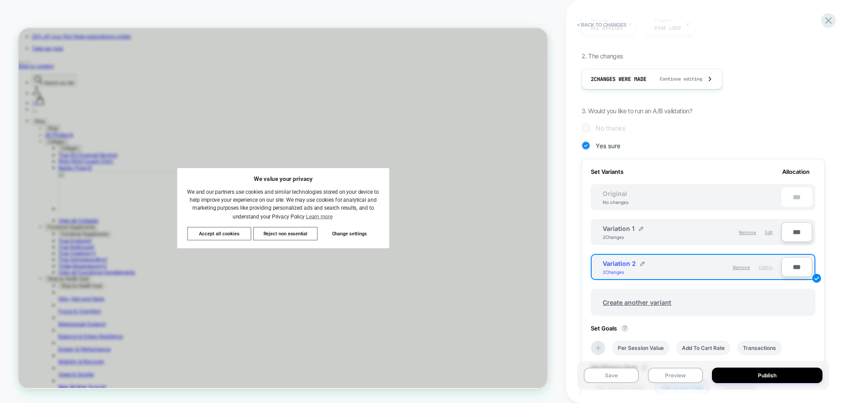
type input "**"
type input "****"
click at [792, 230] on input "***" at bounding box center [796, 232] width 31 height 20
type input "**"
click at [626, 372] on button "Save" at bounding box center [611, 374] width 55 height 15
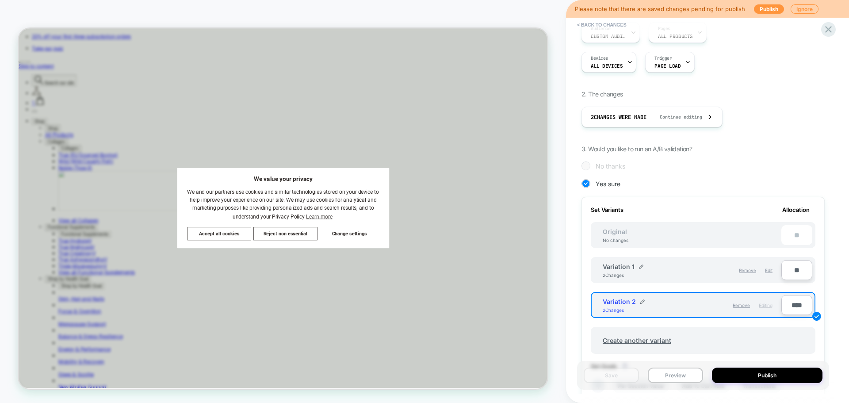
scroll to position [0, 0]
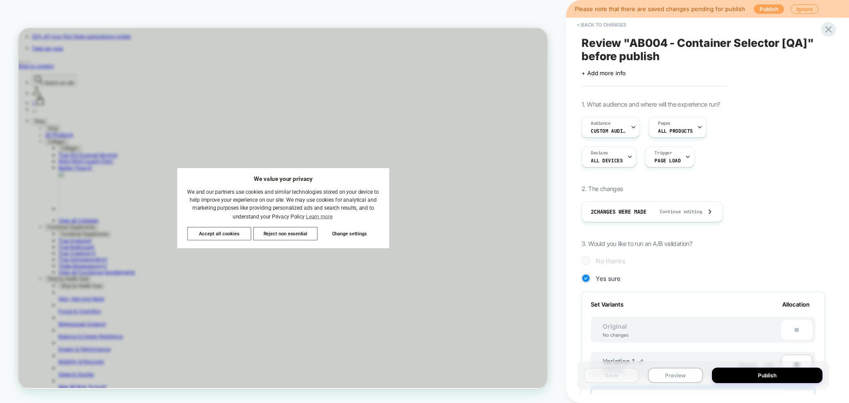
click at [761, 9] on button "Publish" at bounding box center [769, 8] width 30 height 9
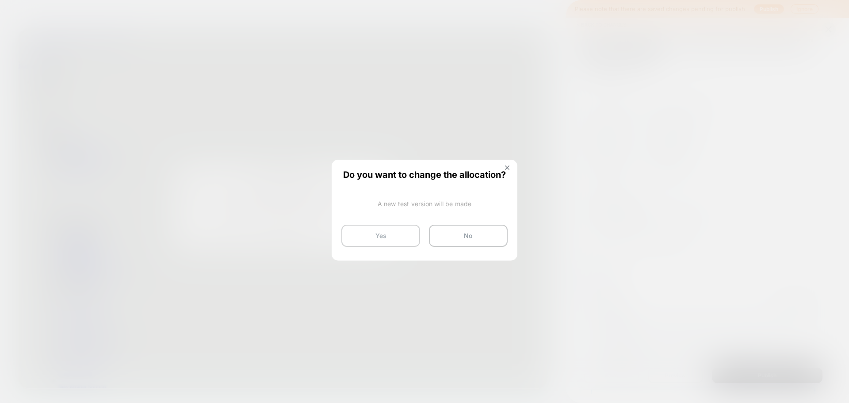
click at [408, 237] on button "Yes" at bounding box center [380, 236] width 79 height 22
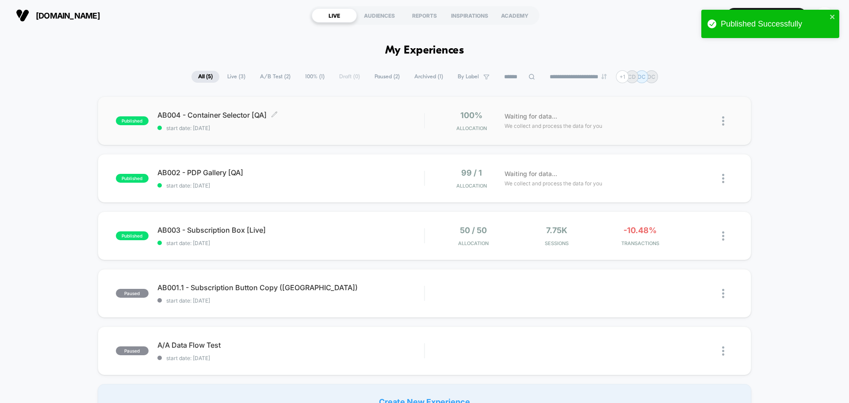
click at [299, 117] on span "AB004 - Container Selector [QA] Click to edit experience details" at bounding box center [290, 115] width 267 height 9
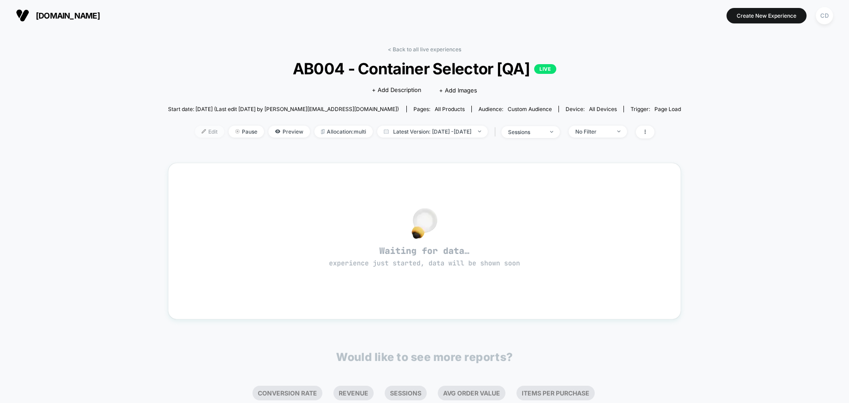
click at [195, 132] on span "Edit" at bounding box center [209, 132] width 29 height 12
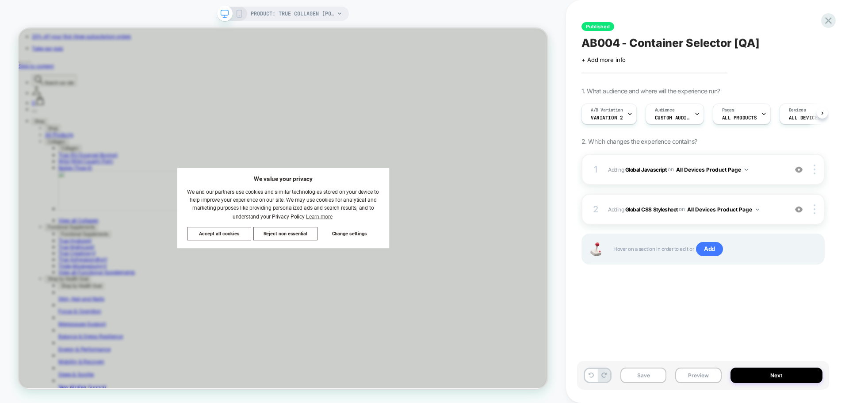
scroll to position [0, 0]
click at [742, 374] on button "Next" at bounding box center [776, 374] width 92 height 15
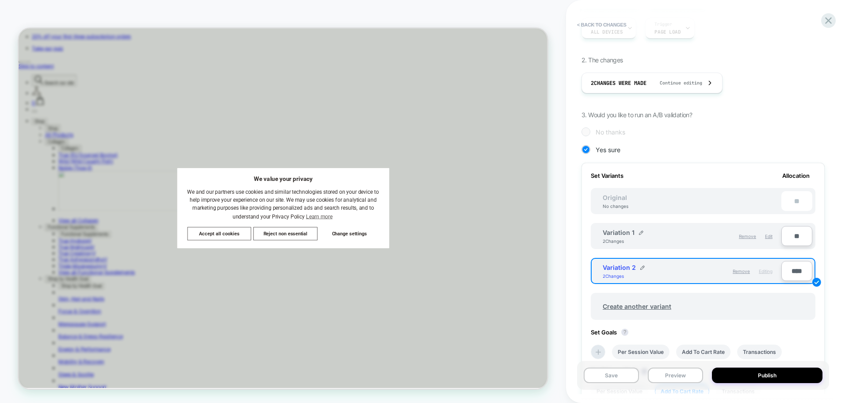
scroll to position [133, 0]
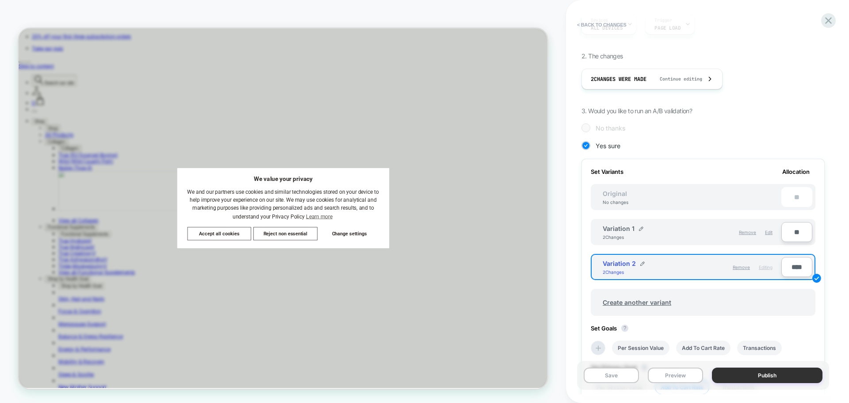
click at [759, 374] on button "Publish" at bounding box center [767, 374] width 111 height 15
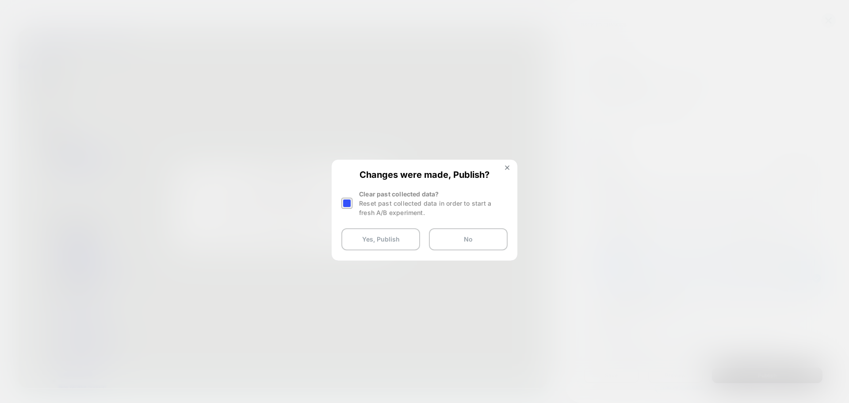
click at [347, 205] on div at bounding box center [346, 203] width 11 height 11
drag, startPoint x: 374, startPoint y: 237, endPoint x: 379, endPoint y: 236, distance: 5.5
click at [374, 237] on button "Yes, Publish" at bounding box center [380, 239] width 79 height 22
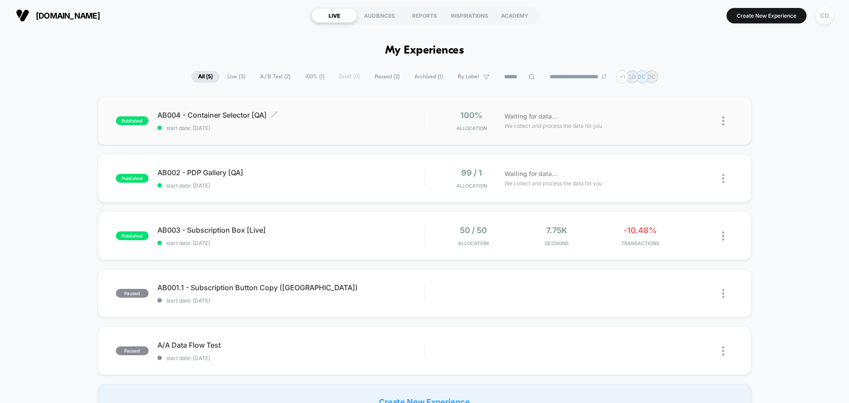
click at [198, 113] on span "AB004 - Container Selector [QA] Click to edit experience details" at bounding box center [290, 115] width 267 height 9
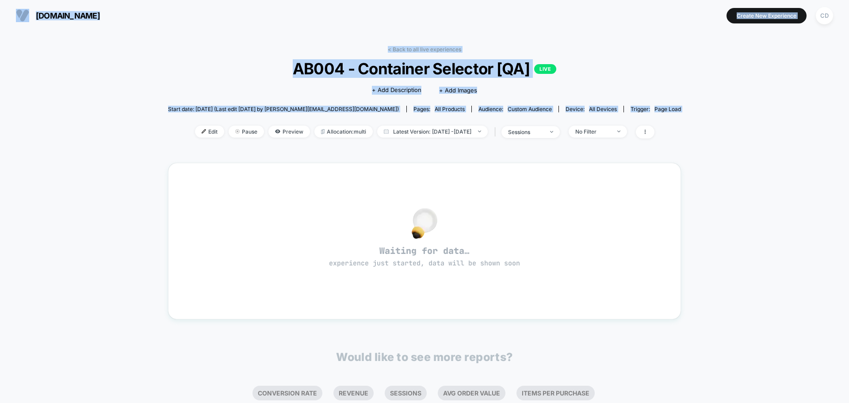
click at [58, 117] on div "< Back to all live experiences AB004 - Container Selector [QA] LIVE Click to ed…" at bounding box center [424, 278] width 849 height 494
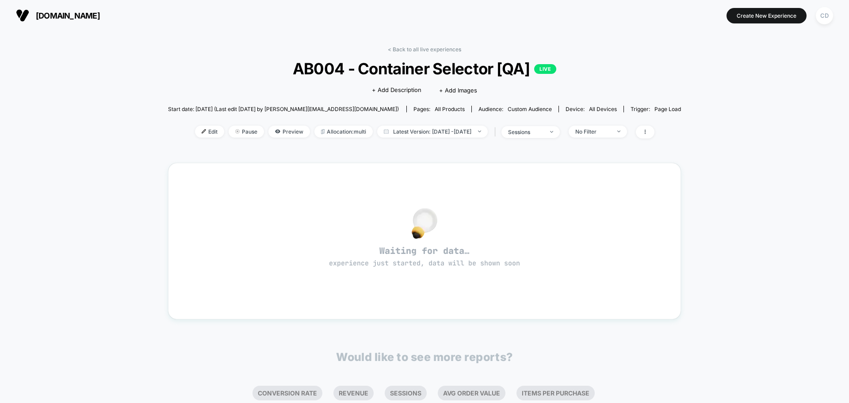
click at [58, 117] on div "< Back to all live experiences AB004 - Container Selector [QA] LIVE Click to ed…" at bounding box center [424, 278] width 849 height 494
click at [195, 130] on span "Edit" at bounding box center [209, 132] width 29 height 12
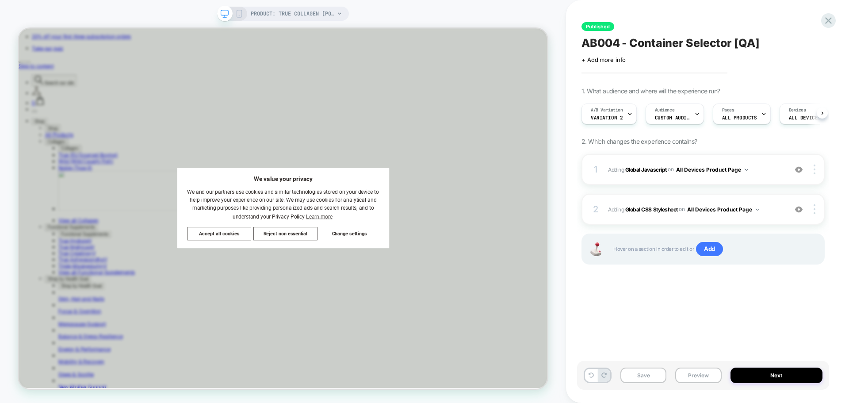
scroll to position [0, 0]
